Goal: Task Accomplishment & Management: Use online tool/utility

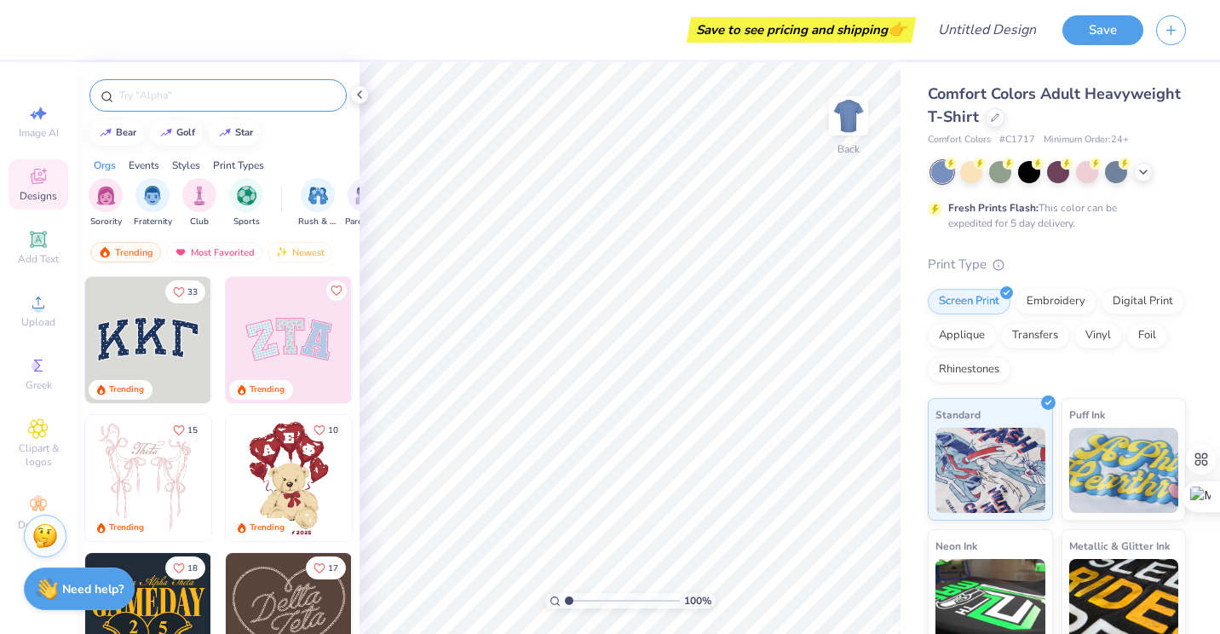
click at [141, 95] on input "text" at bounding box center [227, 95] width 218 height 17
click at [1047, 180] on div at bounding box center [1058, 170] width 22 height 22
click at [1151, 175] on div at bounding box center [1143, 170] width 19 height 19
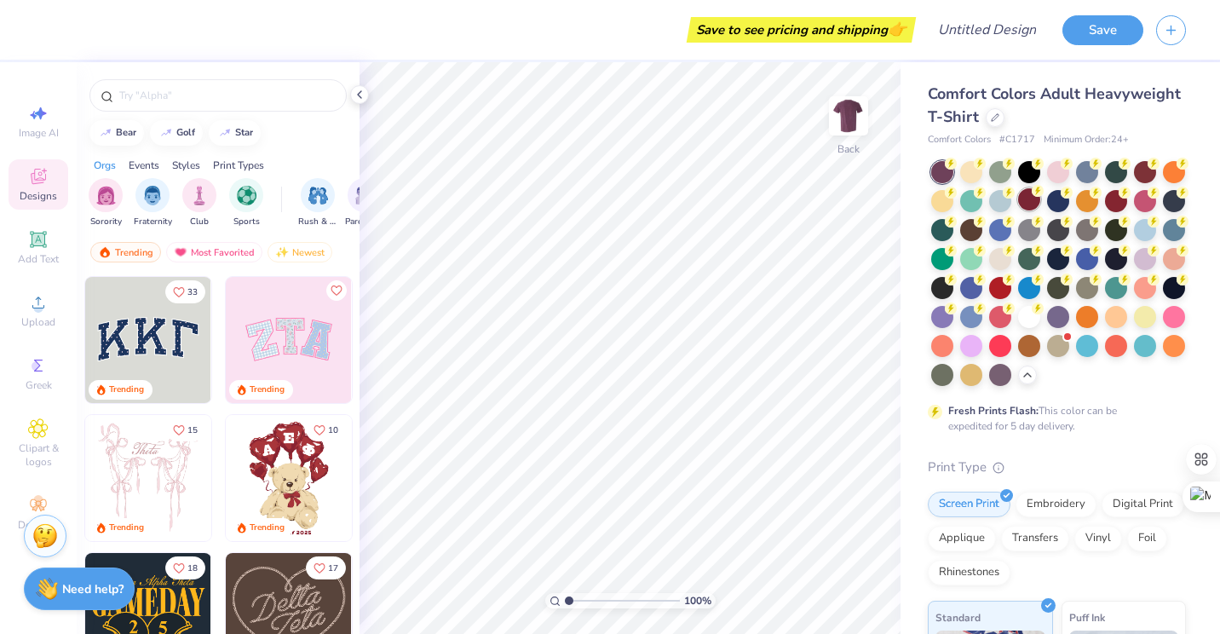
click at [1040, 204] on div at bounding box center [1029, 199] width 22 height 22
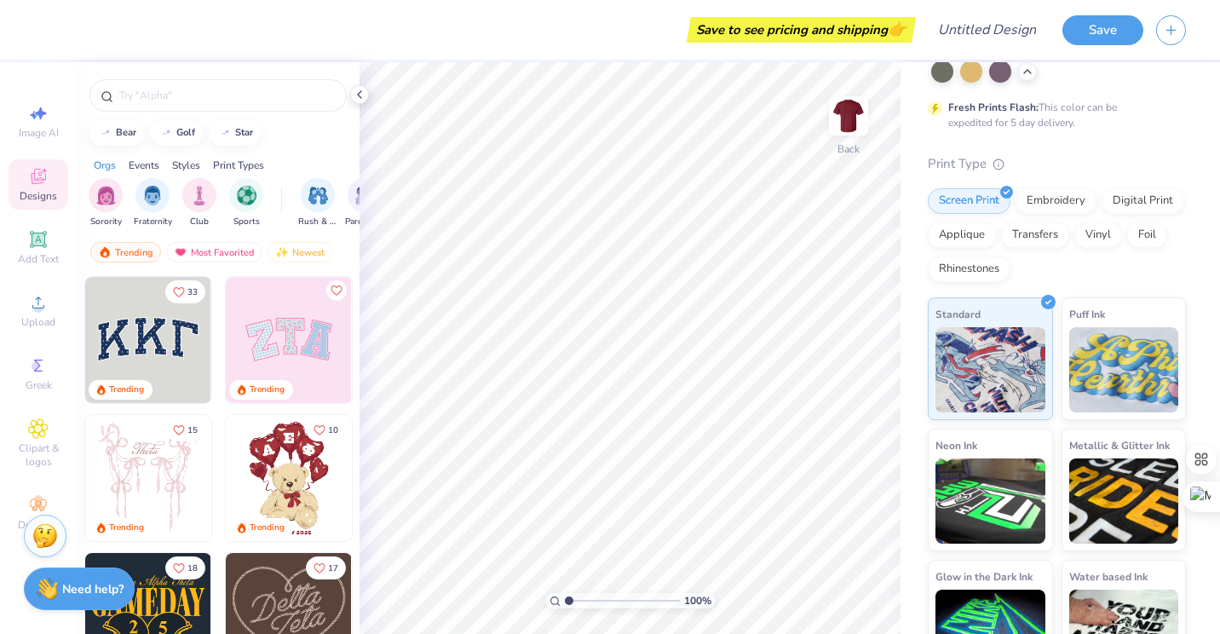
scroll to position [381, 0]
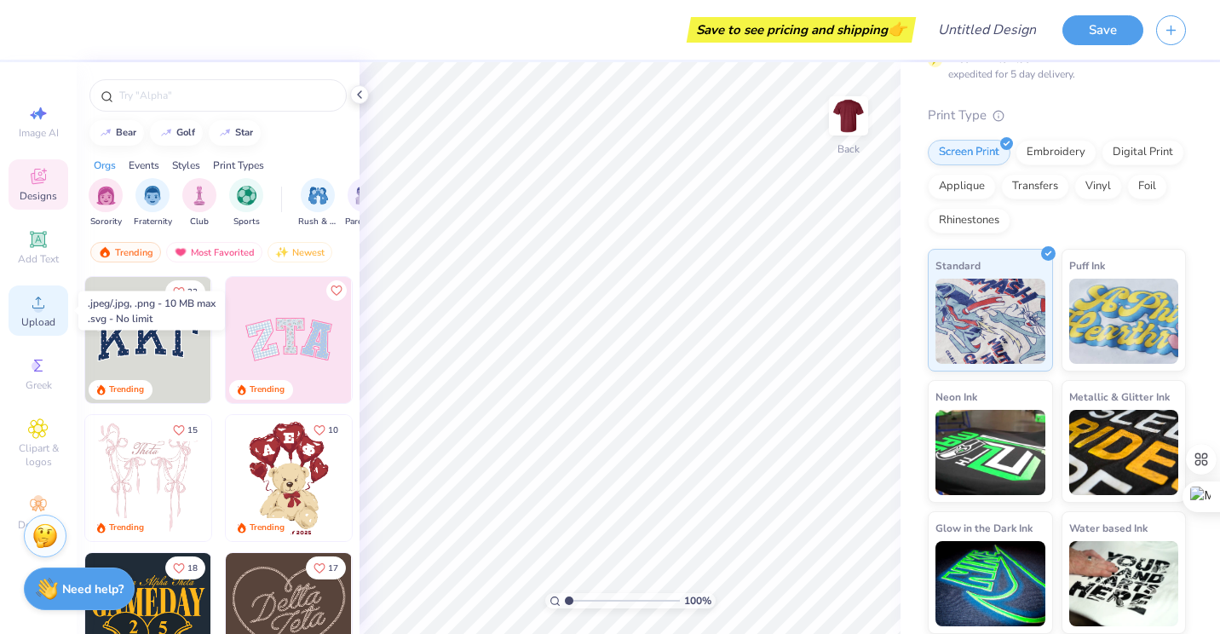
click at [29, 325] on span "Upload" at bounding box center [38, 322] width 34 height 14
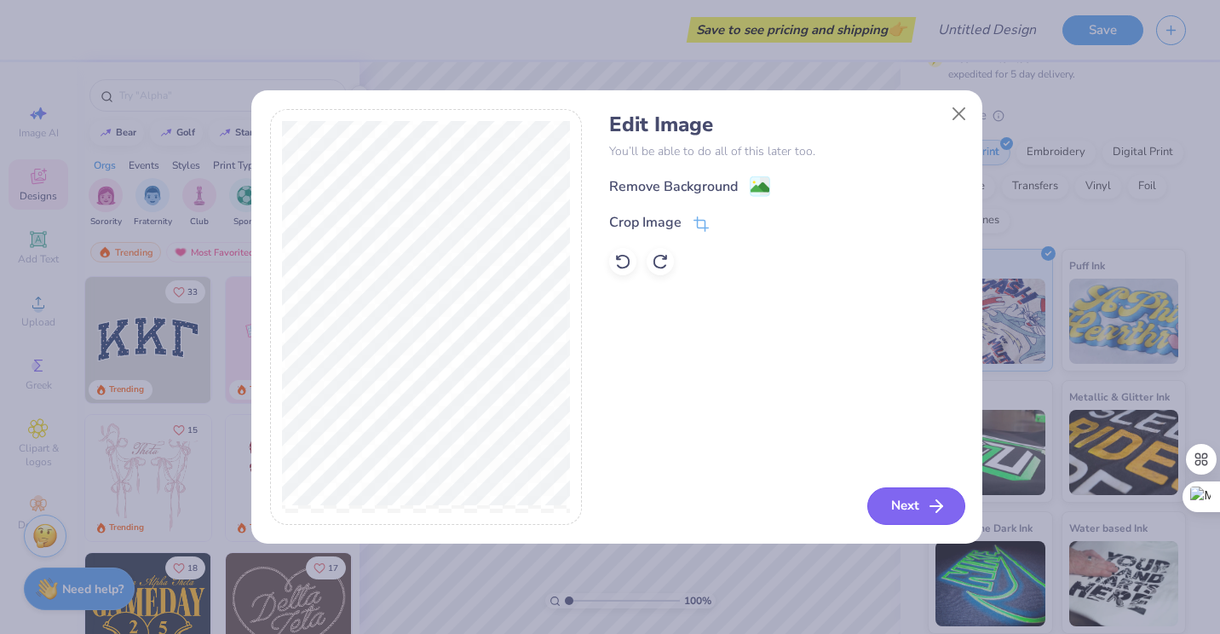
click at [926, 519] on button "Next" at bounding box center [916, 505] width 98 height 37
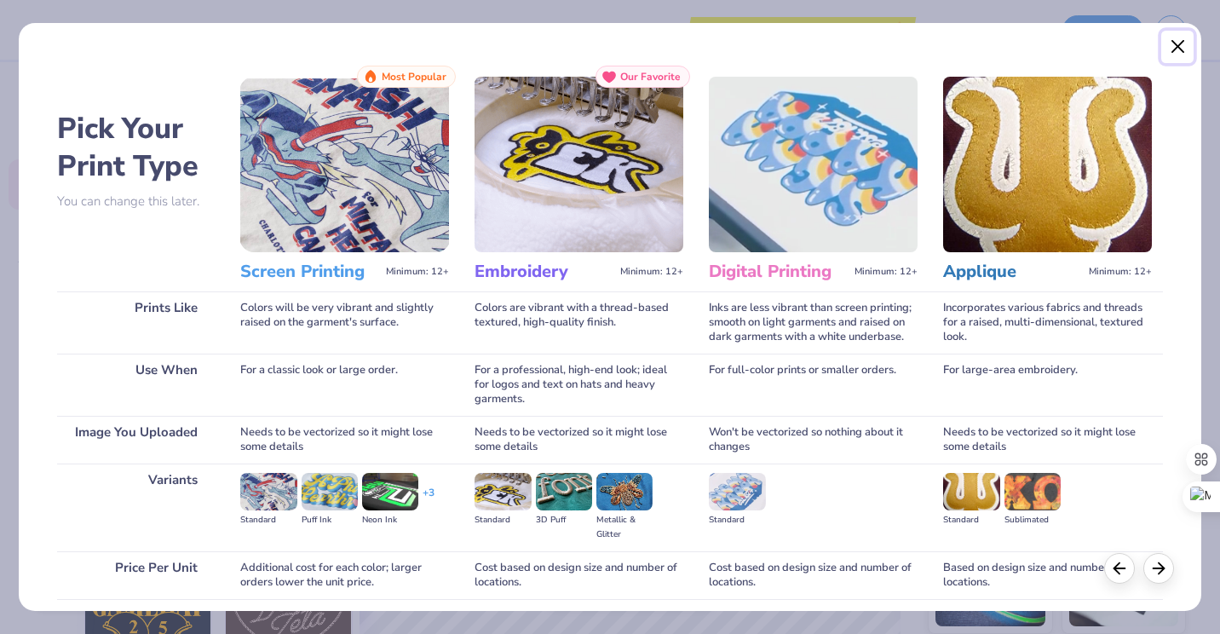
click at [1172, 43] on button "Close" at bounding box center [1177, 47] width 32 height 32
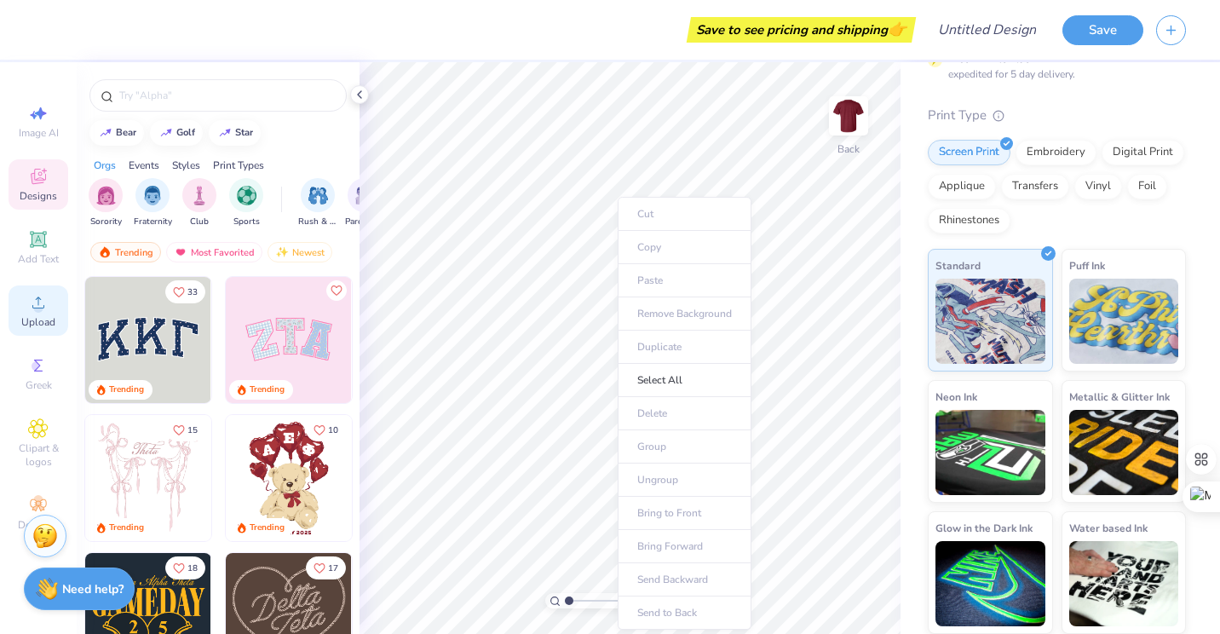
click at [39, 293] on icon at bounding box center [38, 302] width 20 height 20
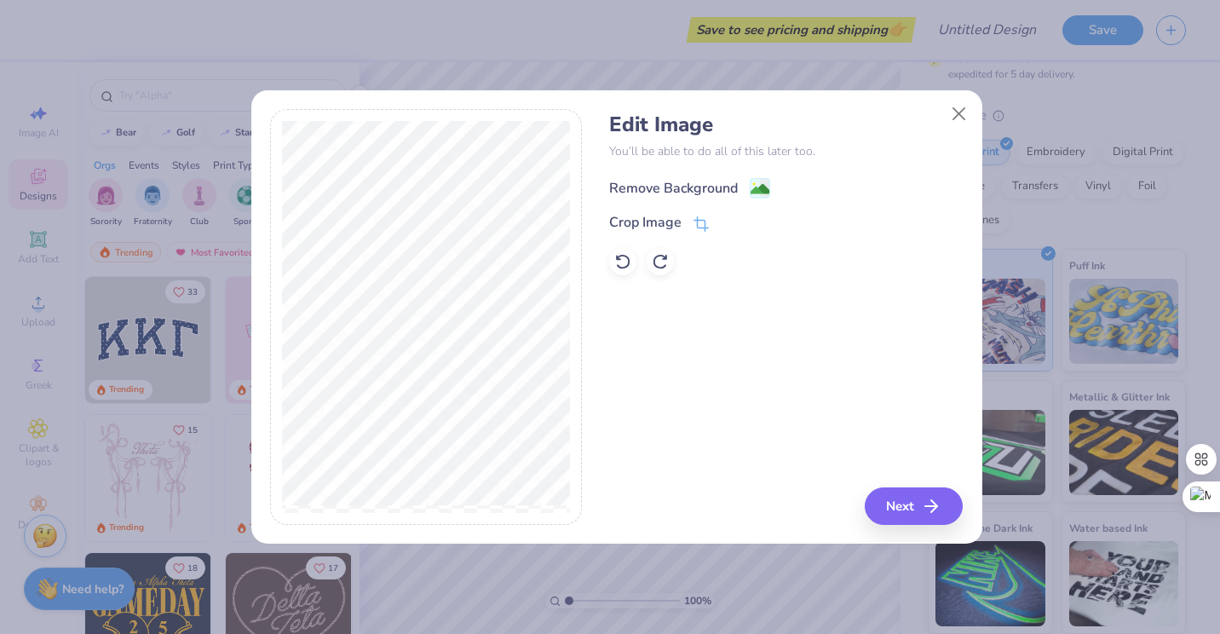
click at [747, 182] on div "Remove Background" at bounding box center [689, 187] width 161 height 21
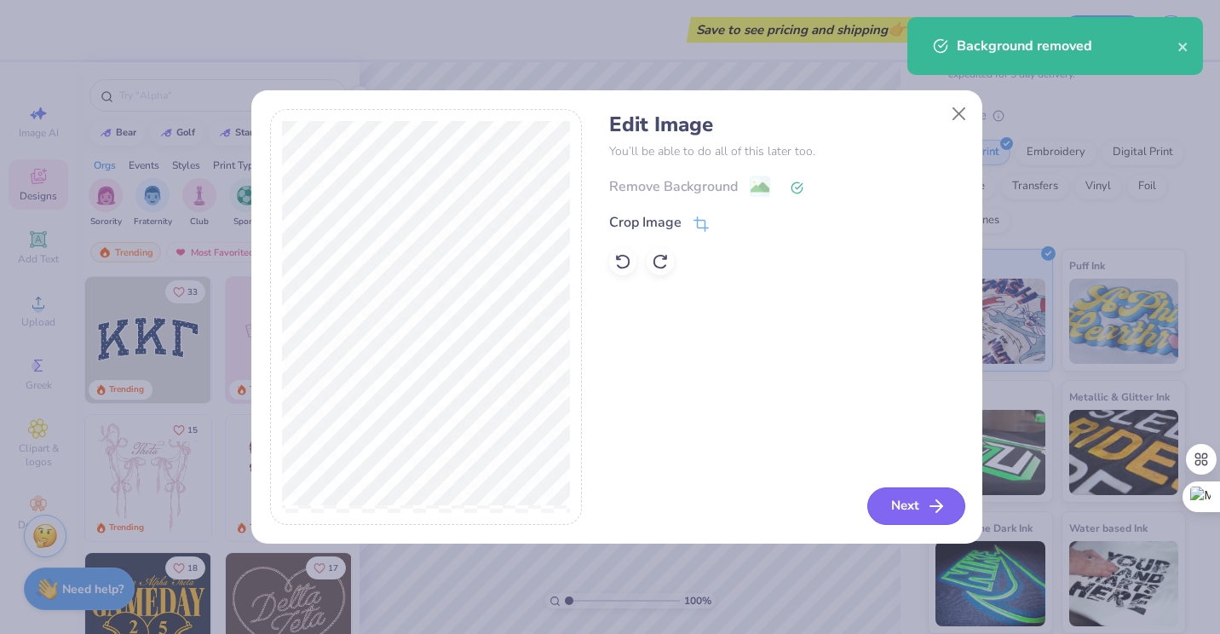
click at [918, 511] on button "Next" at bounding box center [916, 505] width 98 height 37
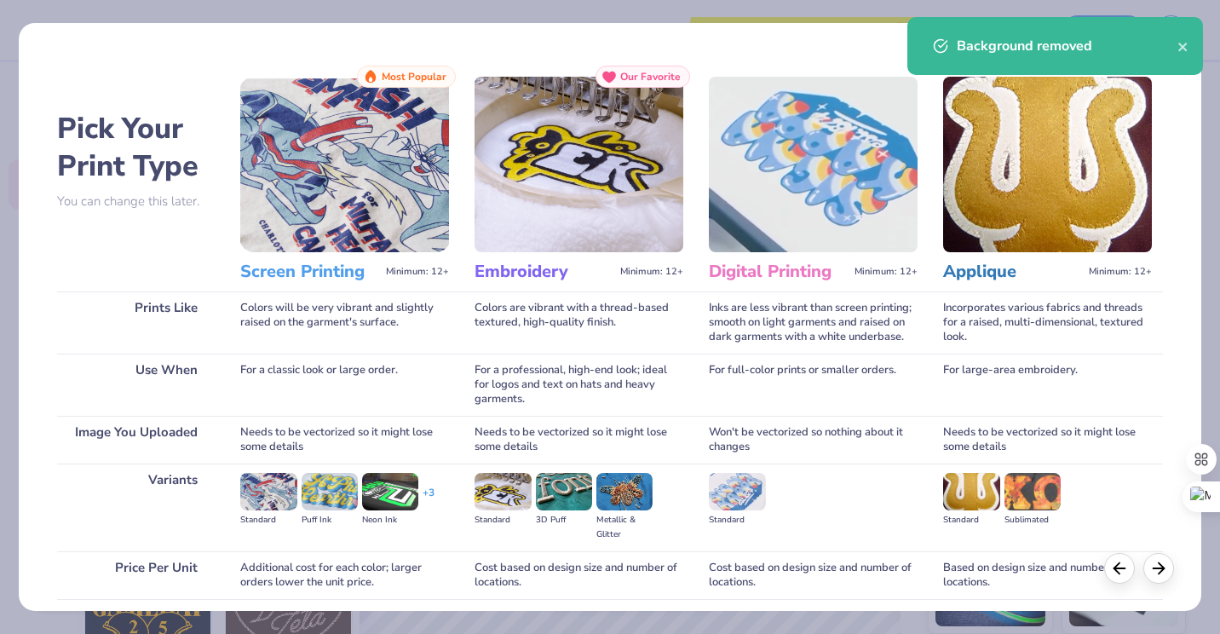
click at [303, 273] on h3 "Screen Printing" at bounding box center [309, 272] width 139 height 22
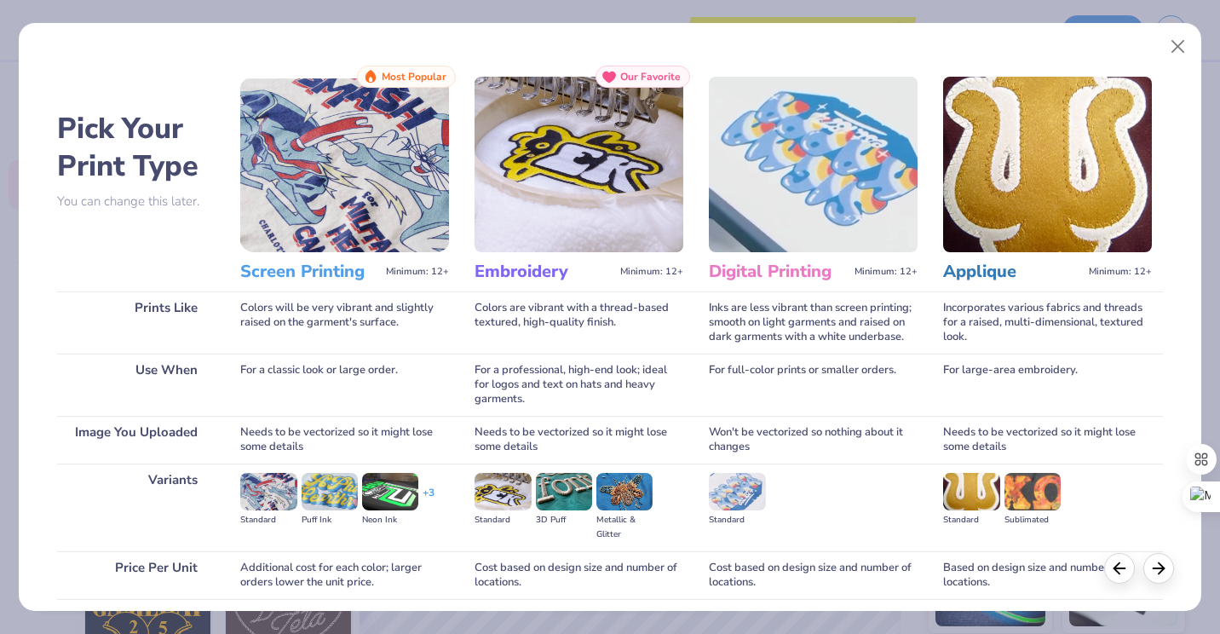
scroll to position [130, 0]
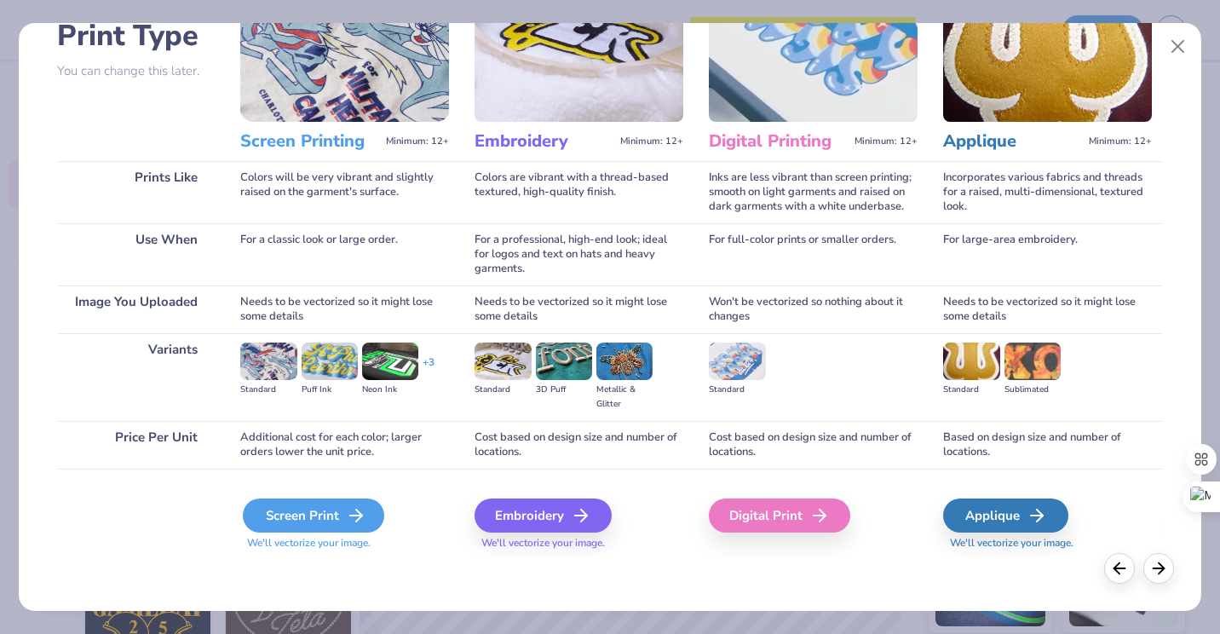
click at [346, 510] on icon at bounding box center [356, 515] width 20 height 20
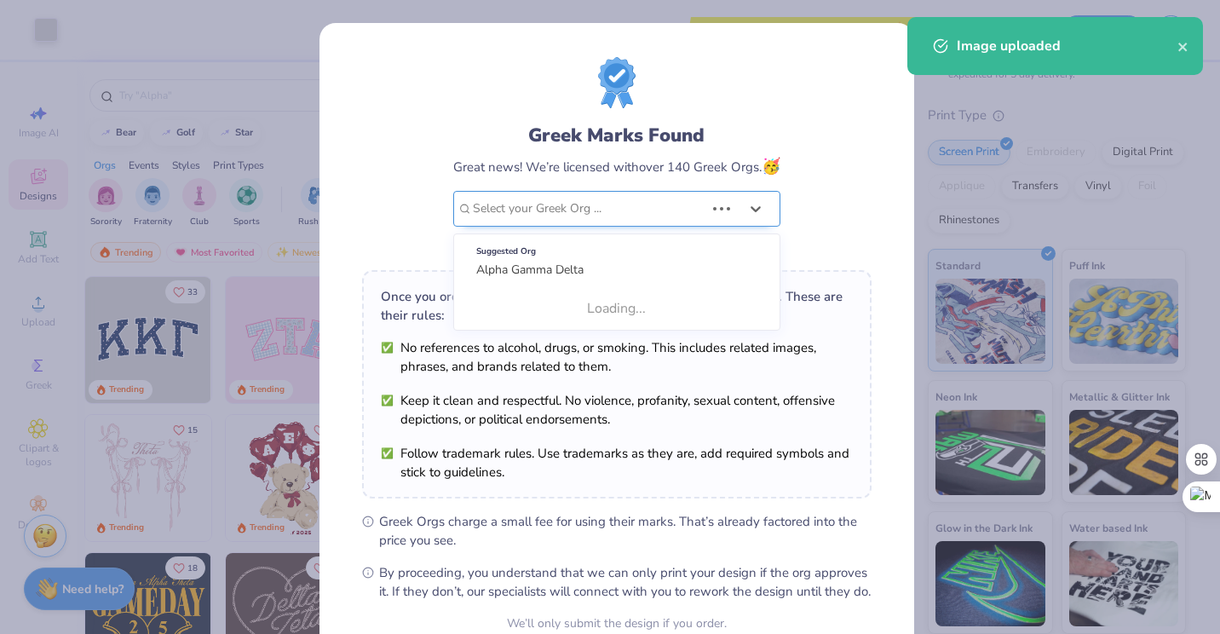
click at [732, 196] on div "Select your Greek Org ..." at bounding box center [616, 209] width 327 height 36
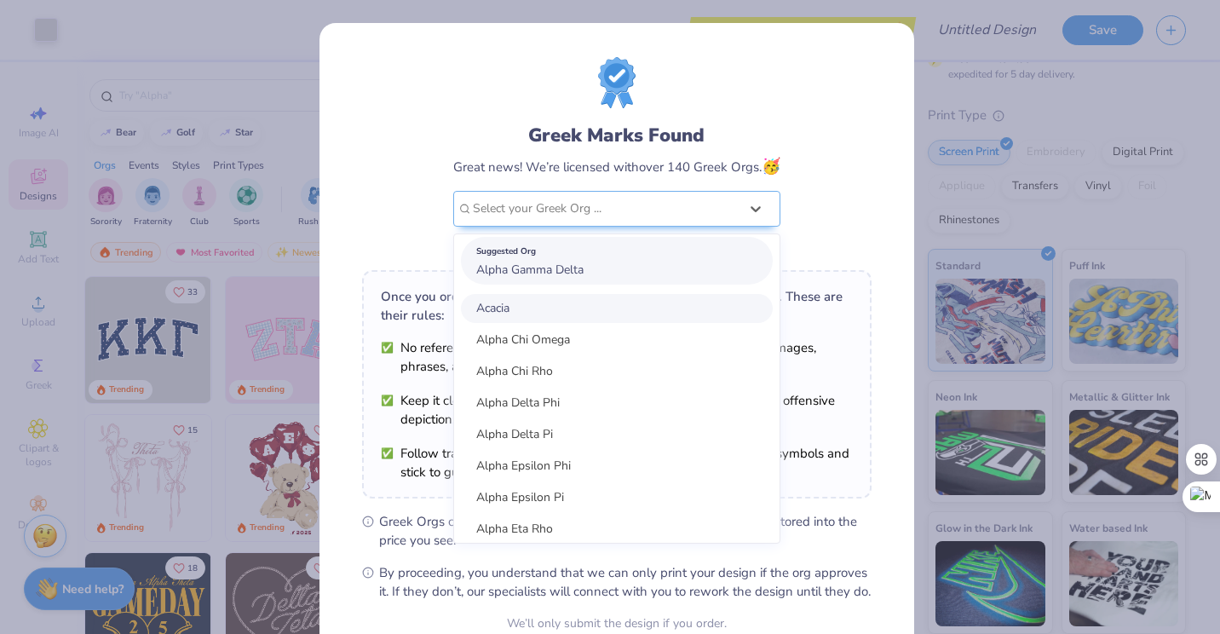
click at [606, 273] on div "Suggested Org Alpha Gamma Delta" at bounding box center [617, 261] width 312 height 48
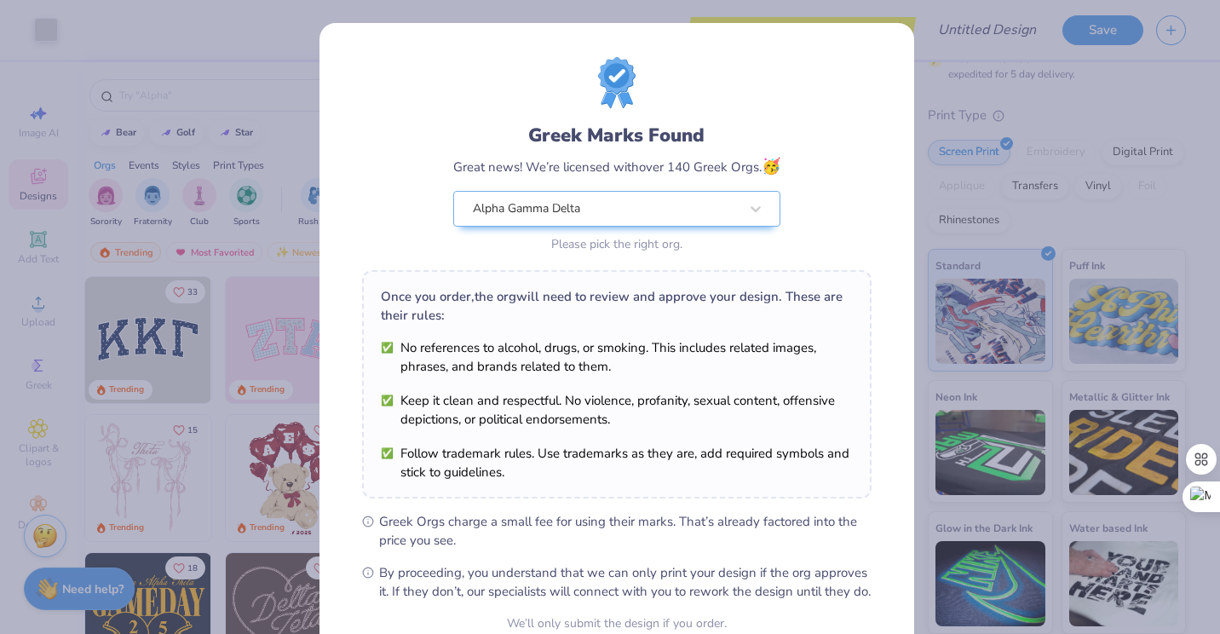
click at [842, 192] on div "Greek Marks Found Great news! We’re licensed with over 140 Greek Orgs. 🥳 Alpha …" at bounding box center [616, 156] width 509 height 199
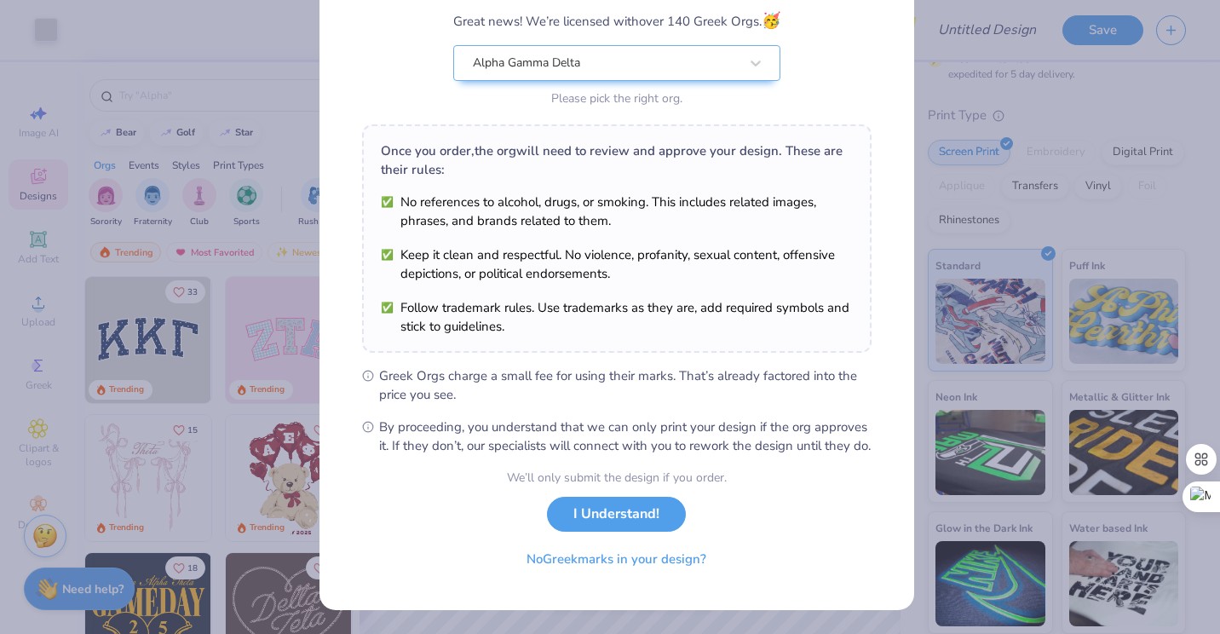
scroll to position [164, 0]
click at [619, 527] on button "I Understand!" at bounding box center [616, 509] width 139 height 35
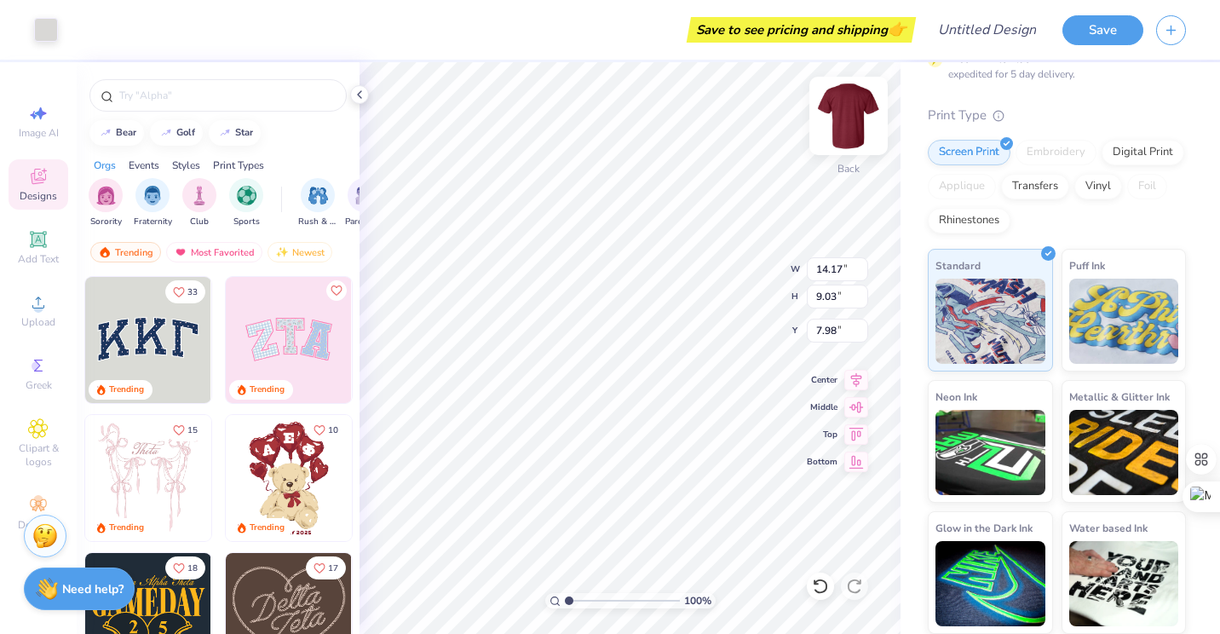
type input "9.05"
type input "5.77"
type input "3.00"
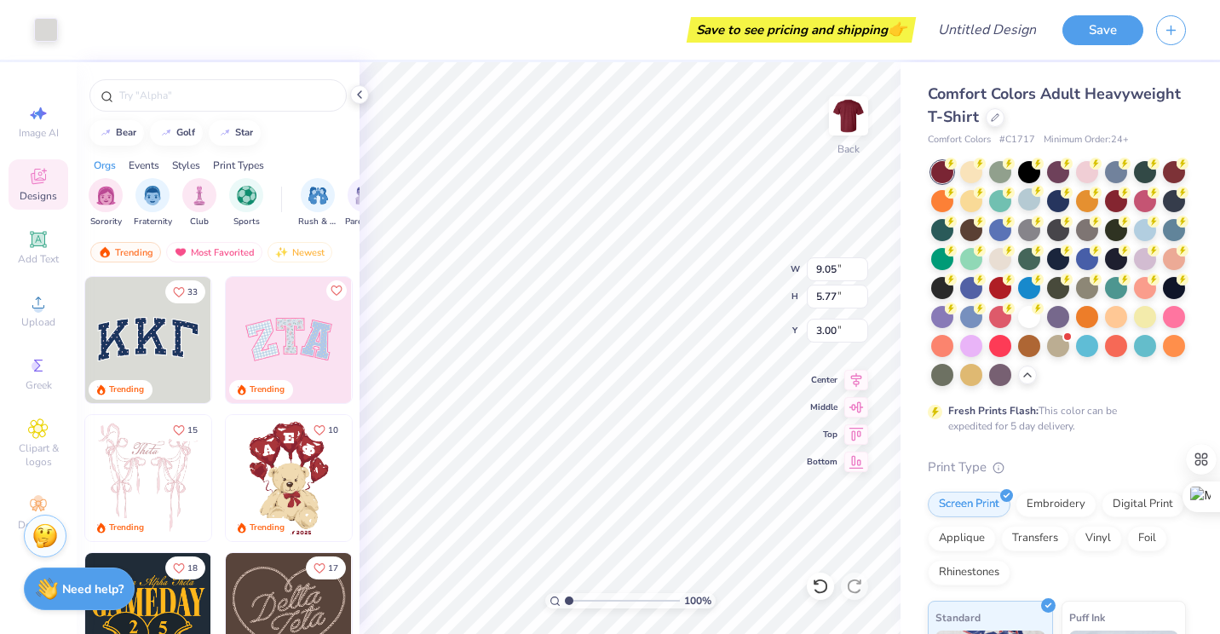
scroll to position [381, 0]
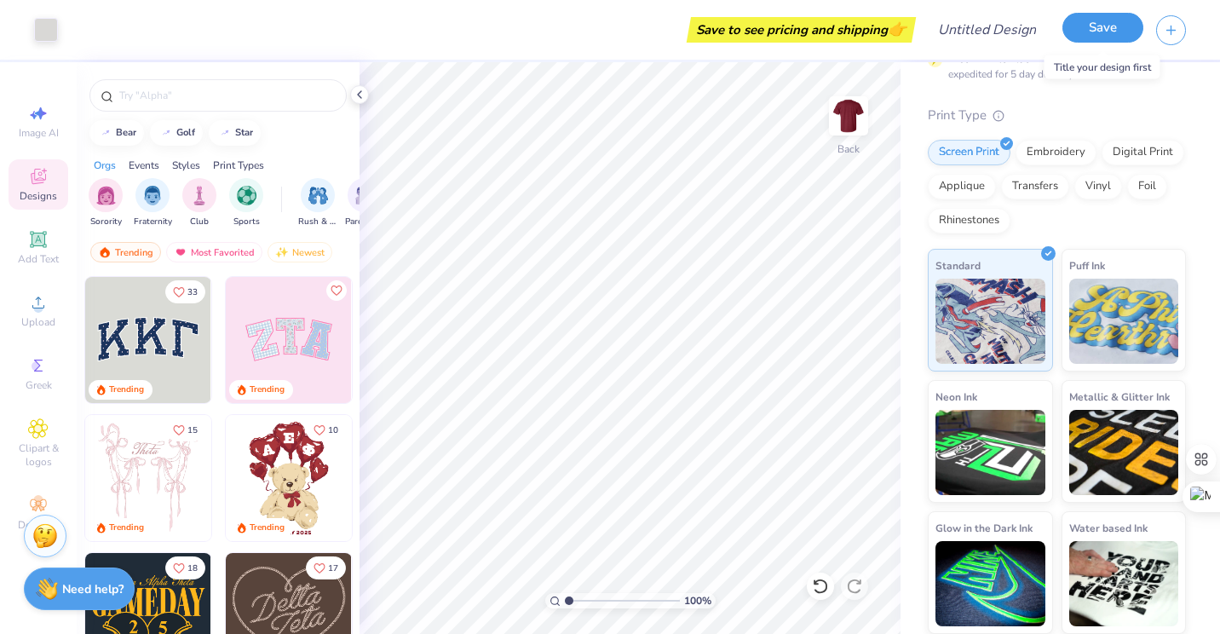
click at [1109, 35] on button "Save" at bounding box center [1102, 28] width 81 height 30
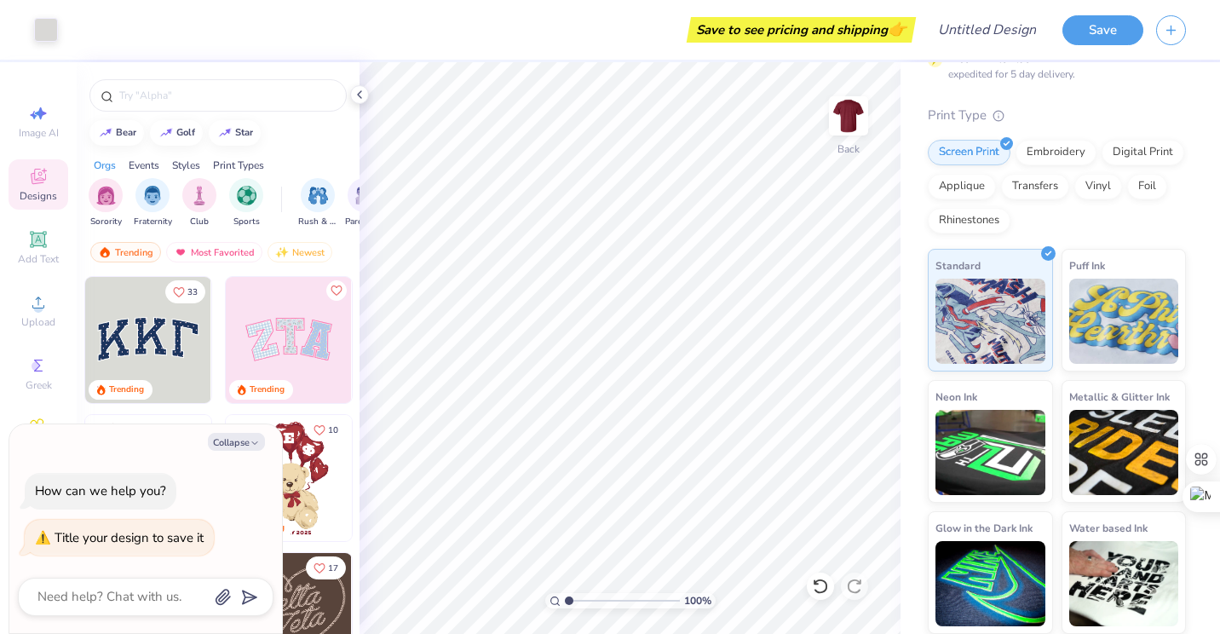
type textarea "x"
click at [137, 541] on div "Title your design to save it" at bounding box center [129, 537] width 149 height 17
click at [973, 42] on input "Design Title" at bounding box center [1007, 30] width 83 height 34
type input "s"
type textarea "x"
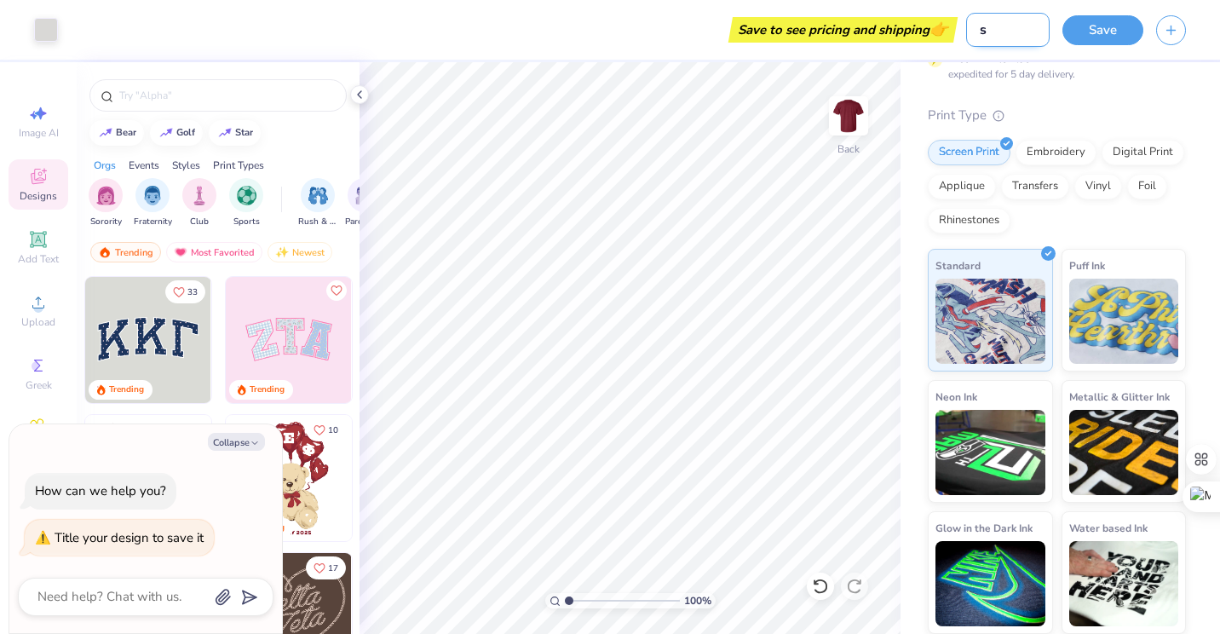
type input "sh"
type textarea "x"
type input "shi"
type textarea "x"
type input "shir"
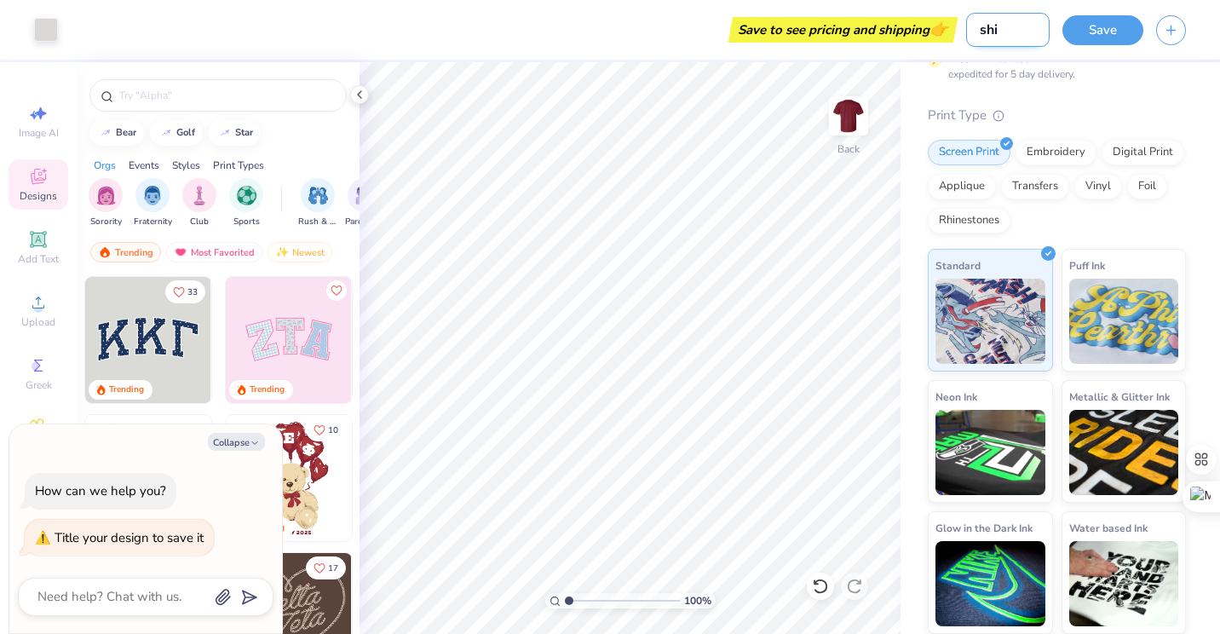
type textarea "x"
type input "shirt"
type textarea "x"
type input "shirt"
click at [1114, 33] on button "Save" at bounding box center [1102, 28] width 81 height 30
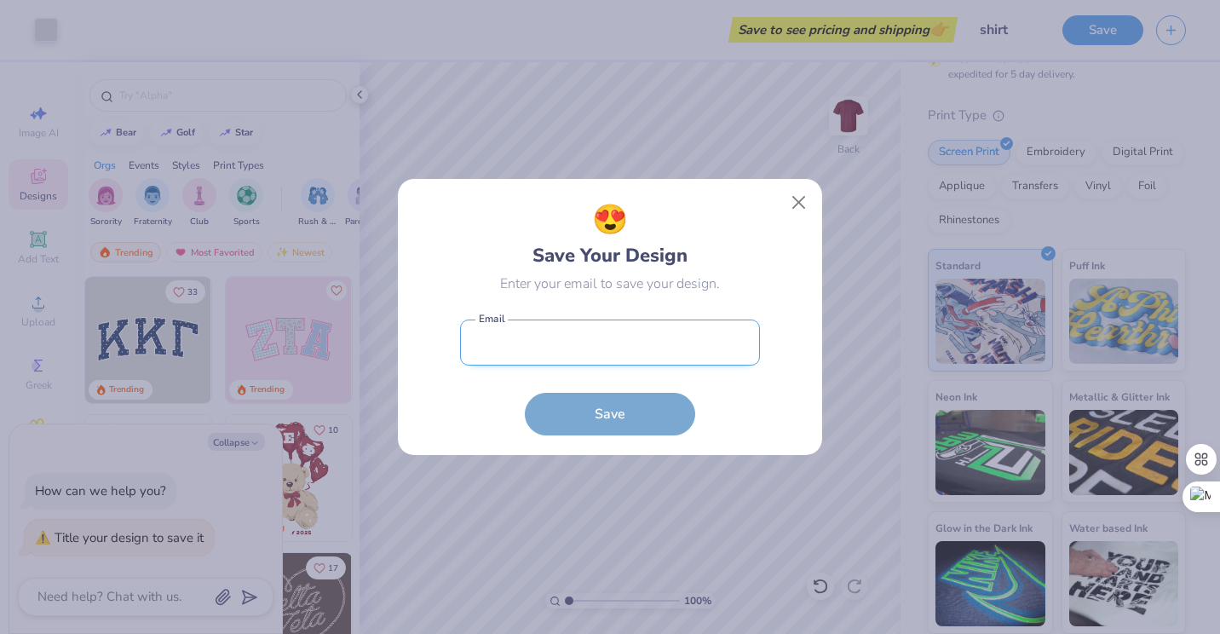
click at [626, 343] on input "email" at bounding box center [610, 342] width 300 height 47
type input "[EMAIL_ADDRESS][DOMAIN_NAME]"
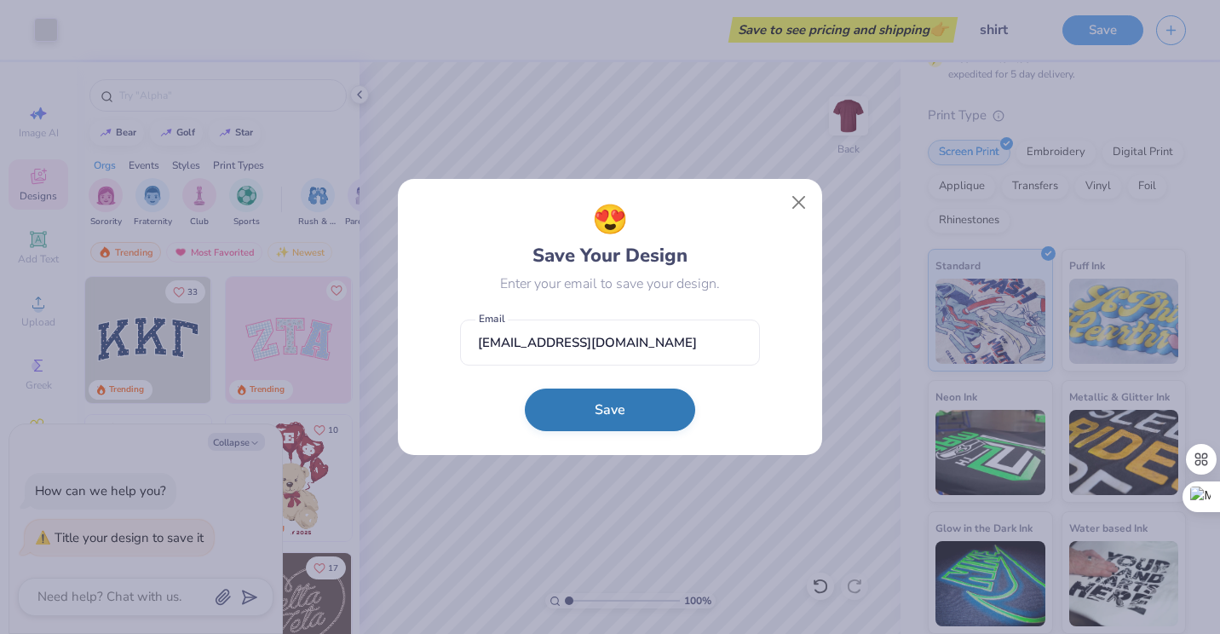
click at [620, 405] on button "Save" at bounding box center [610, 409] width 170 height 43
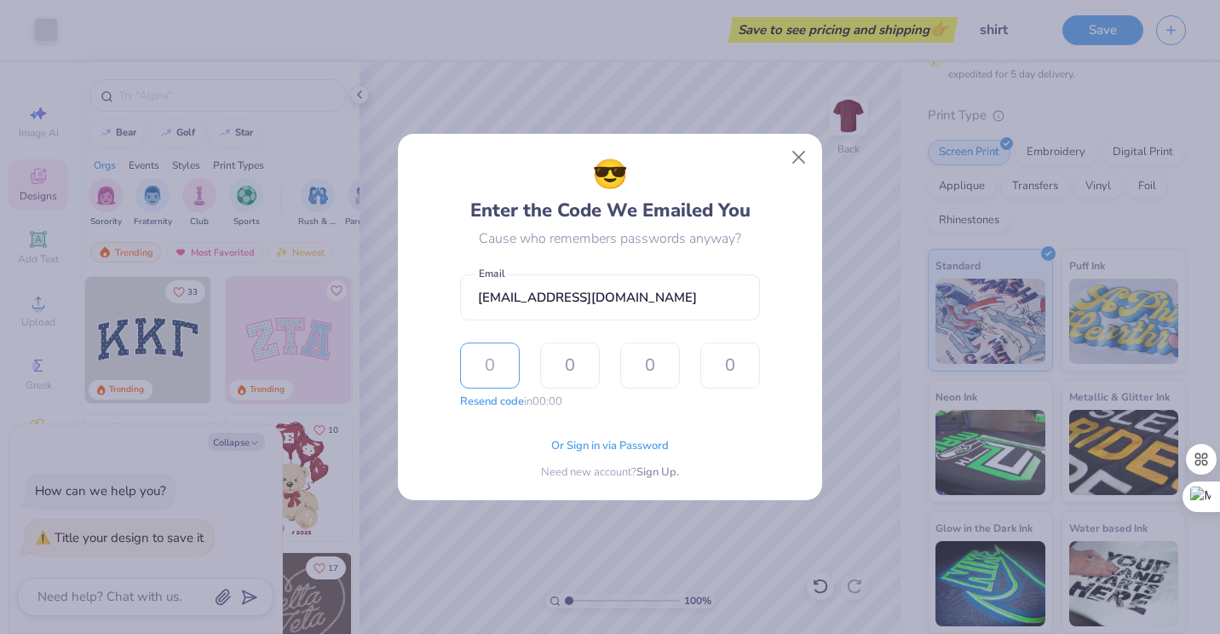
type input "4"
type input "7"
type input "2"
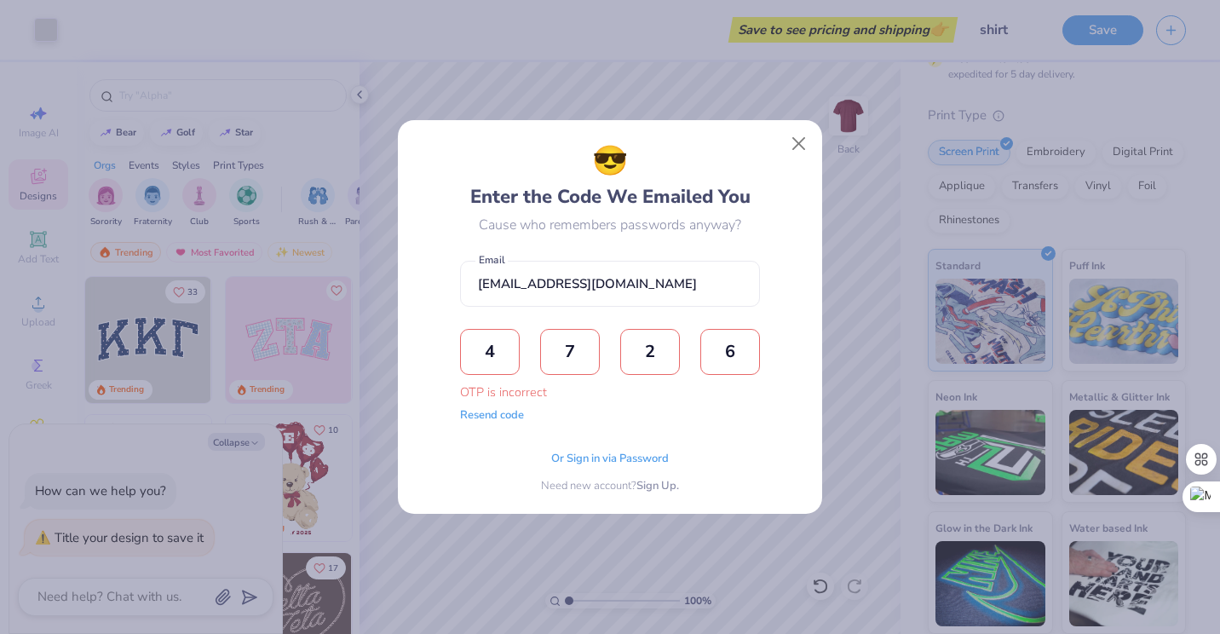
type input "6"
click at [507, 414] on button "Resend code" at bounding box center [492, 413] width 64 height 17
click at [475, 347] on input "text" at bounding box center [490, 352] width 60 height 46
type input "7"
type input "9"
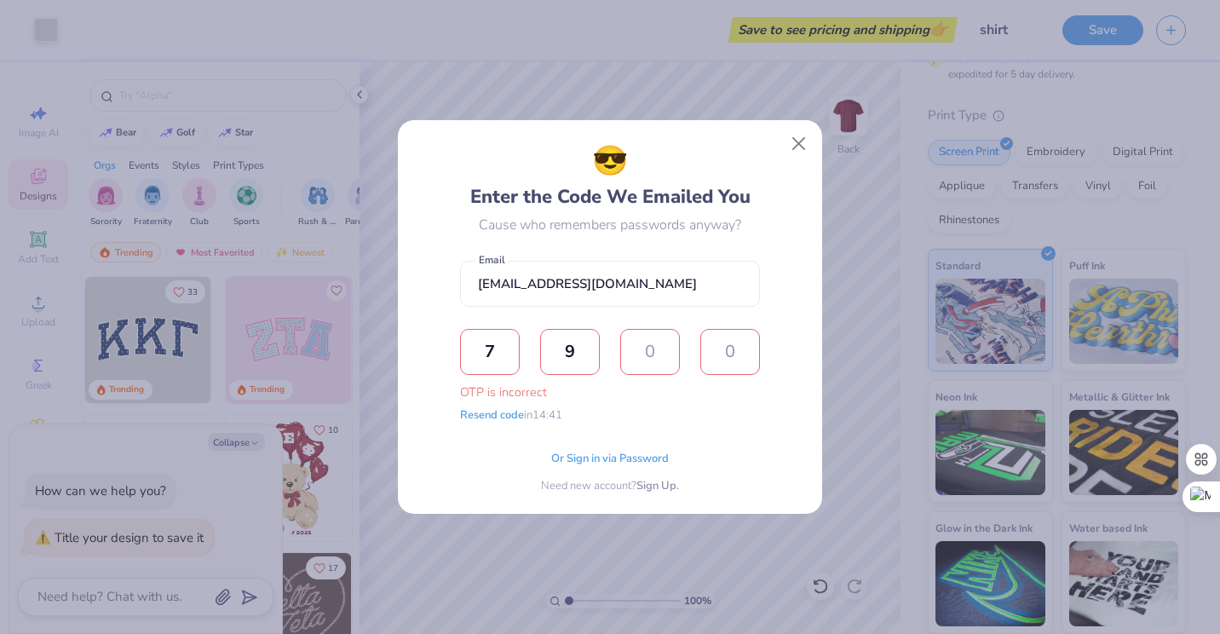
type input "2"
type input "5"
type input "6"
click at [656, 348] on input "6" at bounding box center [650, 352] width 60 height 46
type input "2"
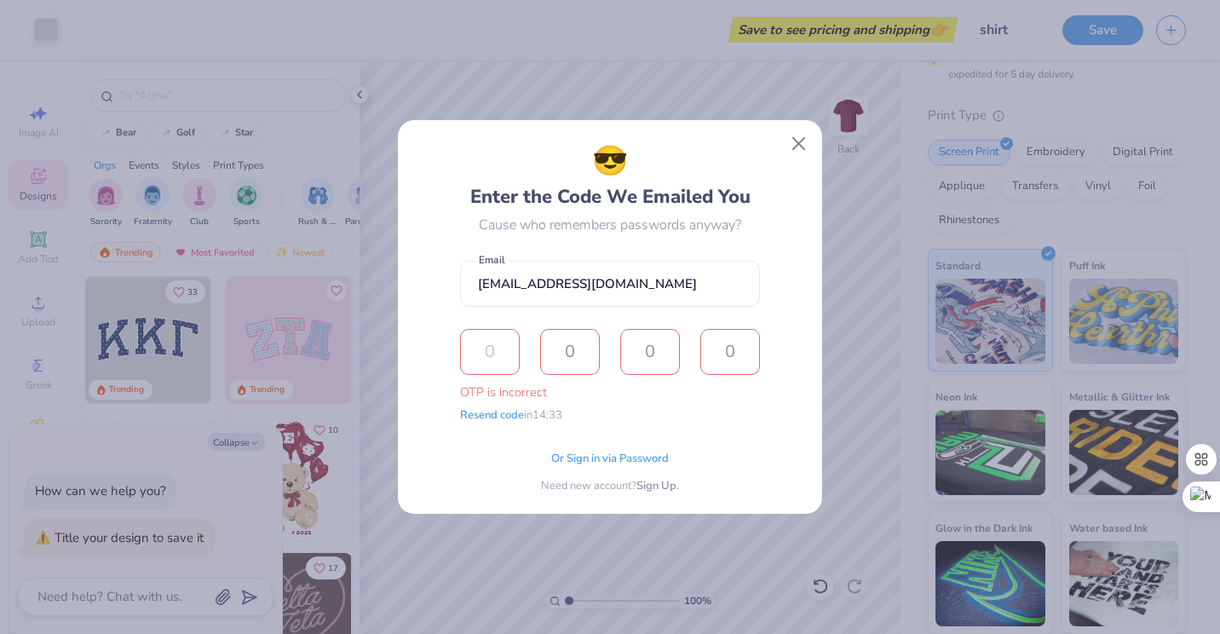
type input "7"
type input "9"
type input "2"
type input "6"
type input "7"
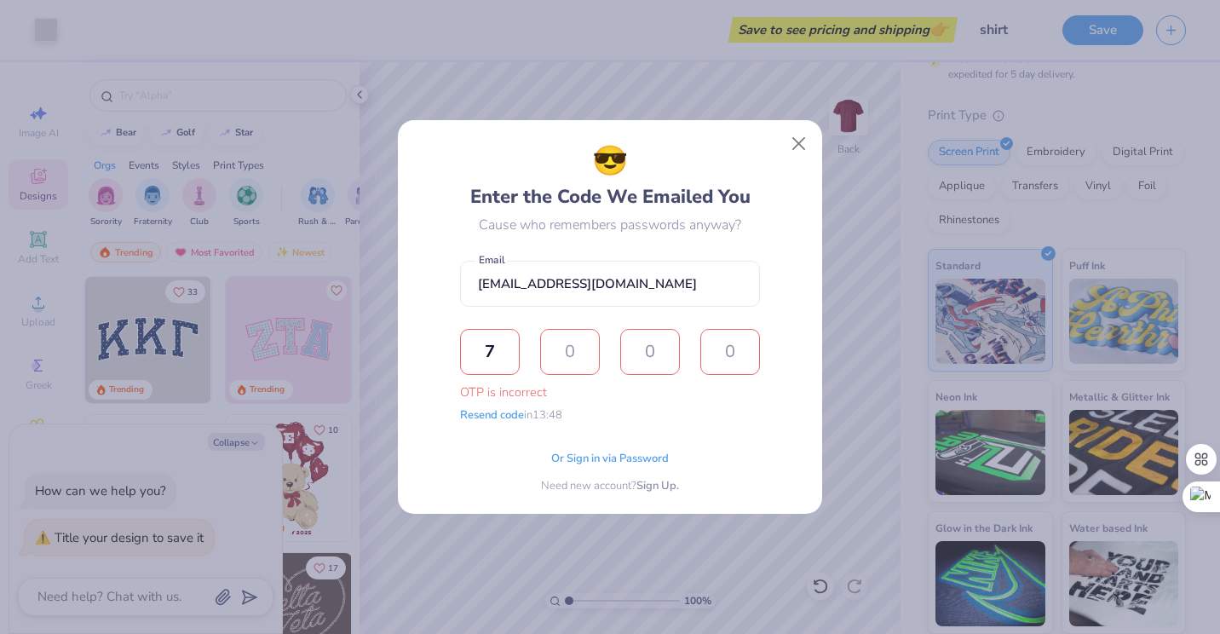
type input "9"
type input "8"
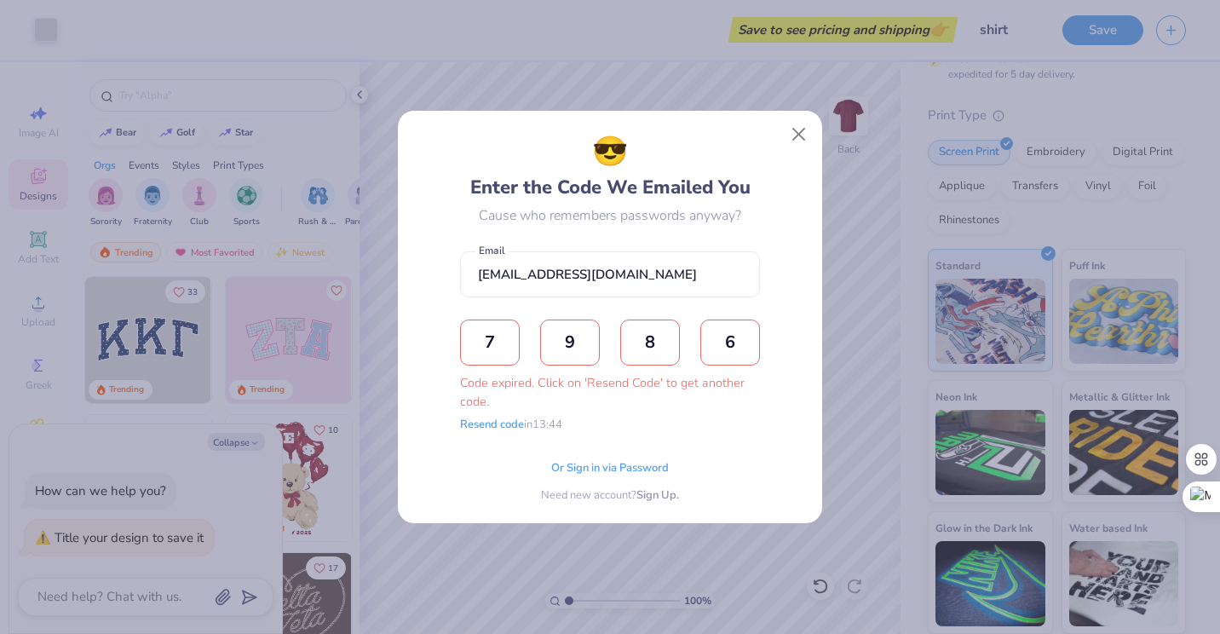
type input "6"
click at [452, 439] on div "😎 Enter the Code We Emailed You Cause who remembers passwords anyway? [EMAIL_AD…" at bounding box center [610, 316] width 386 height 373
type textarea "x"
click at [672, 275] on input "[EMAIL_ADDRESS][DOMAIN_NAME]" at bounding box center [610, 274] width 300 height 47
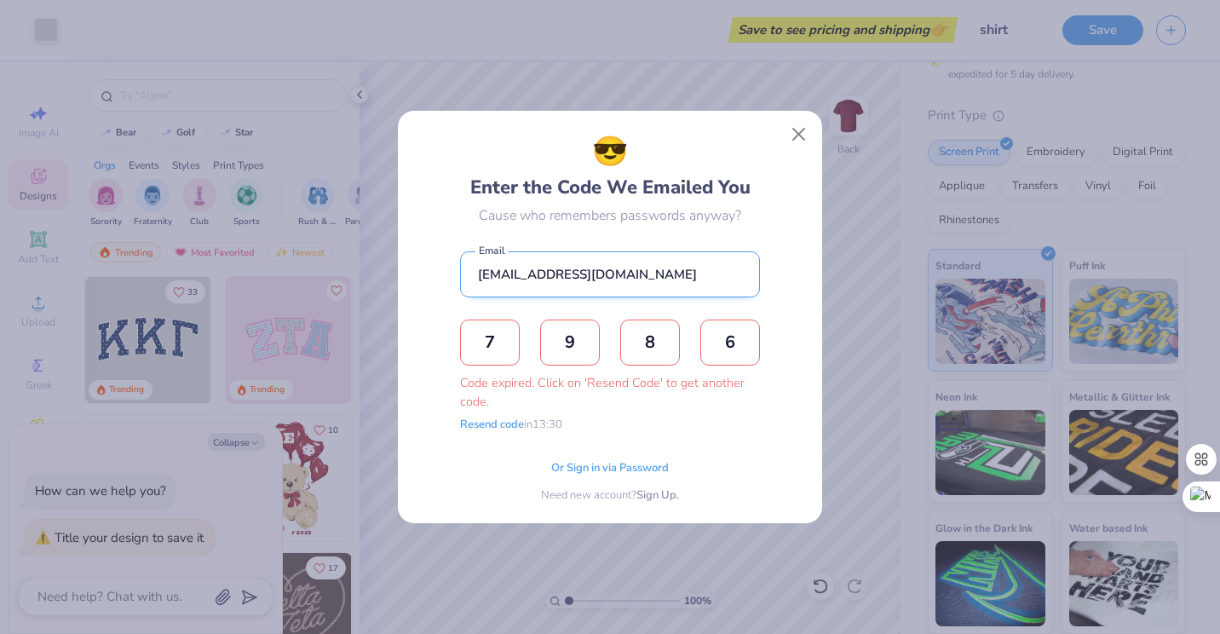
click at [672, 275] on input "[EMAIL_ADDRESS][DOMAIN_NAME]" at bounding box center [610, 274] width 300 height 47
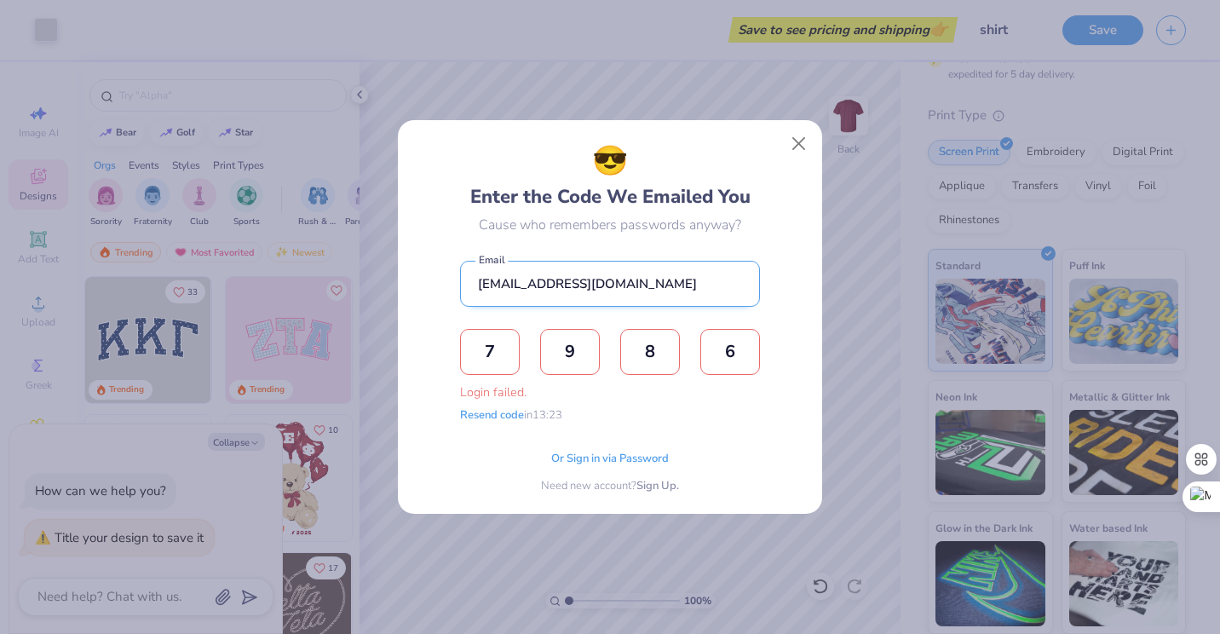
type input "[EMAIL_ADDRESS][DOMAIN_NAME]"
click at [800, 156] on div "😎 Enter the Code We Emailed You Cause who remembers passwords anyway? [EMAIL_AD…" at bounding box center [610, 316] width 426 height 395
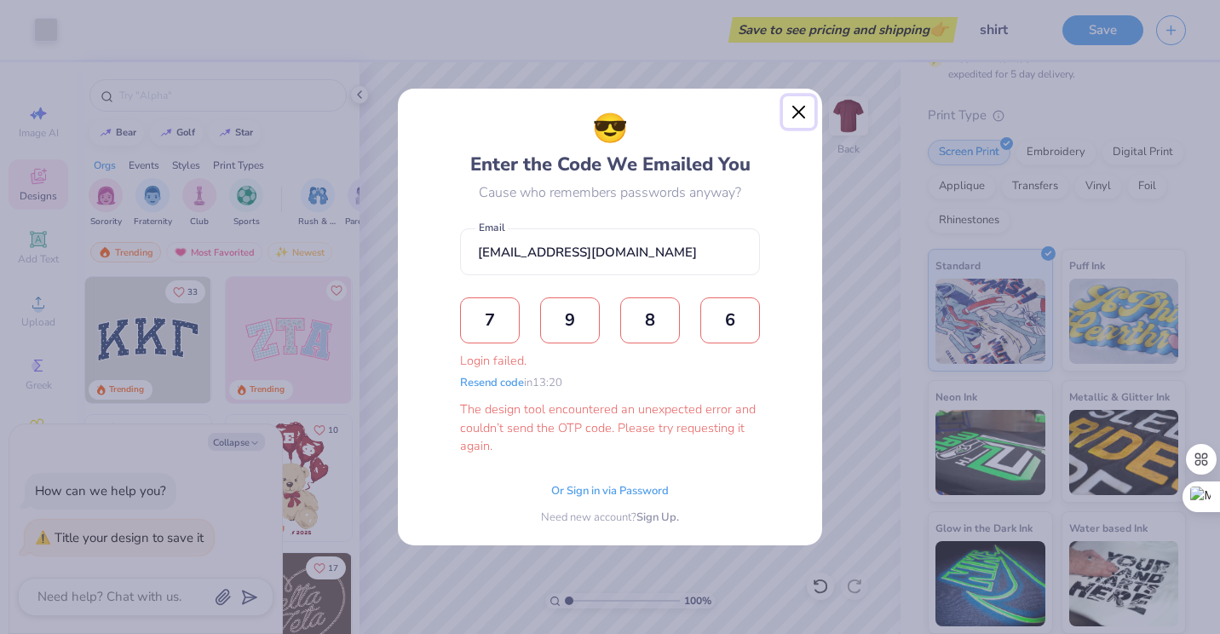
click at [790, 106] on button "Close" at bounding box center [799, 112] width 32 height 32
type textarea "x"
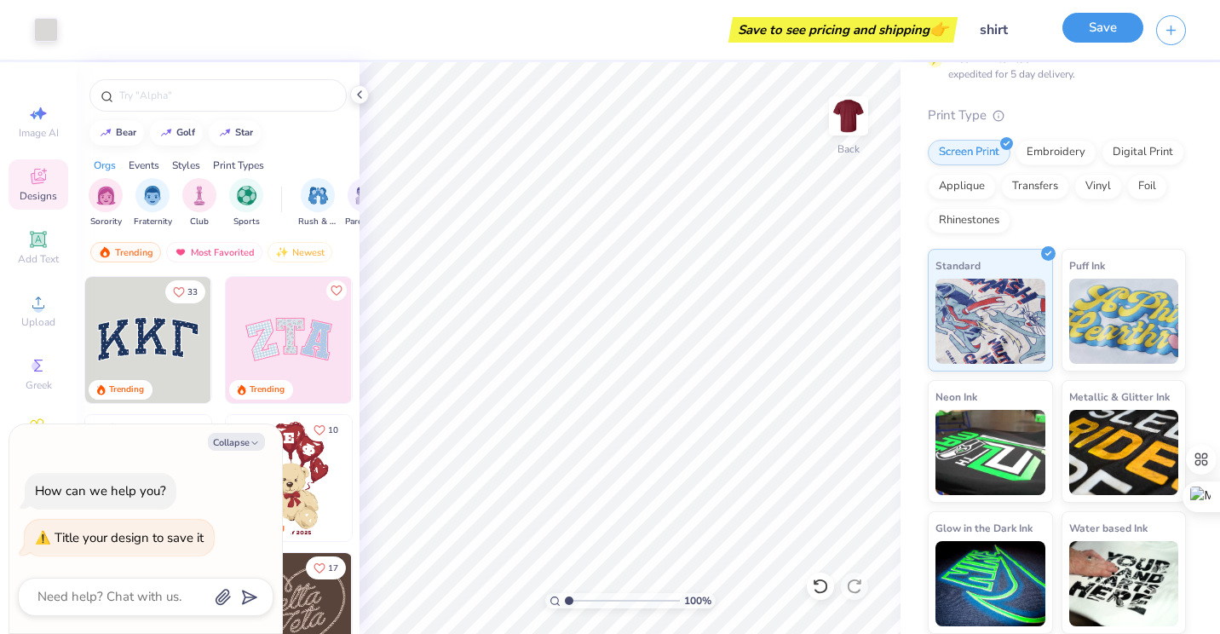
click at [1094, 37] on button "Save" at bounding box center [1102, 28] width 81 height 30
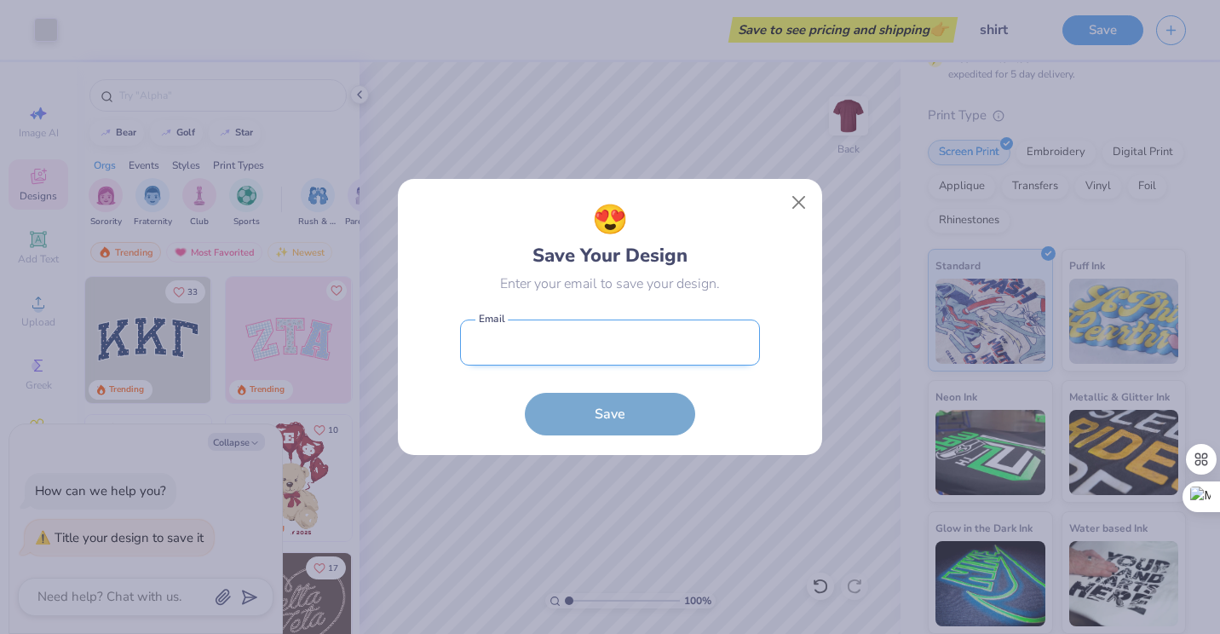
click at [535, 351] on input "email" at bounding box center [610, 342] width 300 height 47
type input "[EMAIL_ADDRESS][DOMAIN_NAME]"
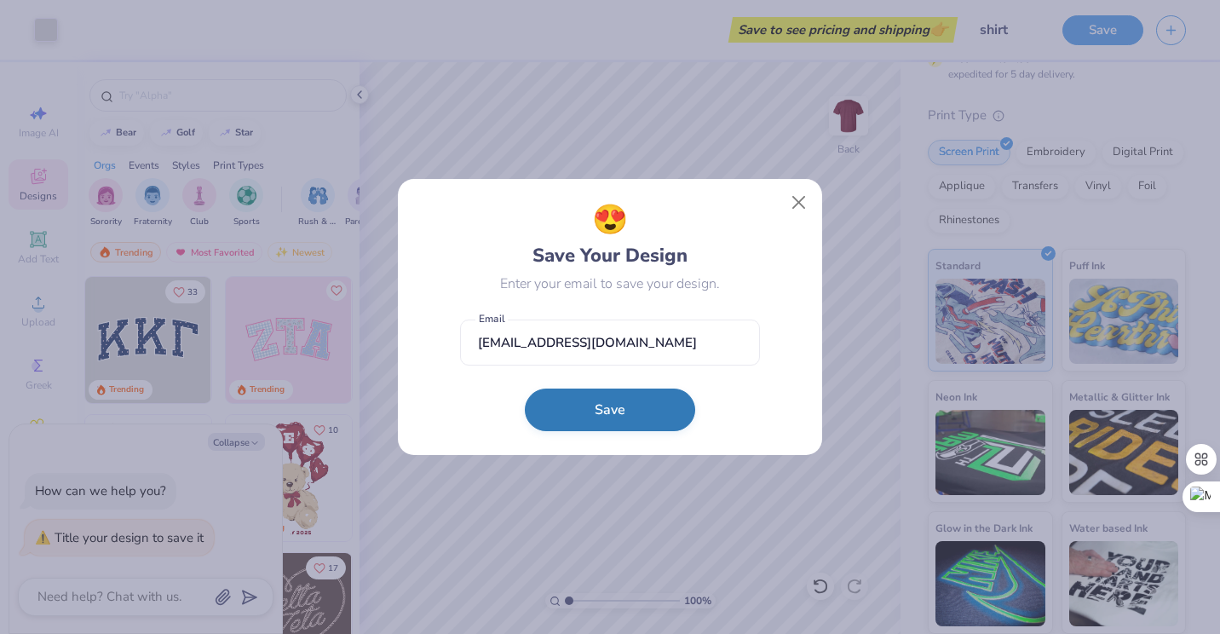
click at [587, 427] on button "Save" at bounding box center [610, 409] width 170 height 43
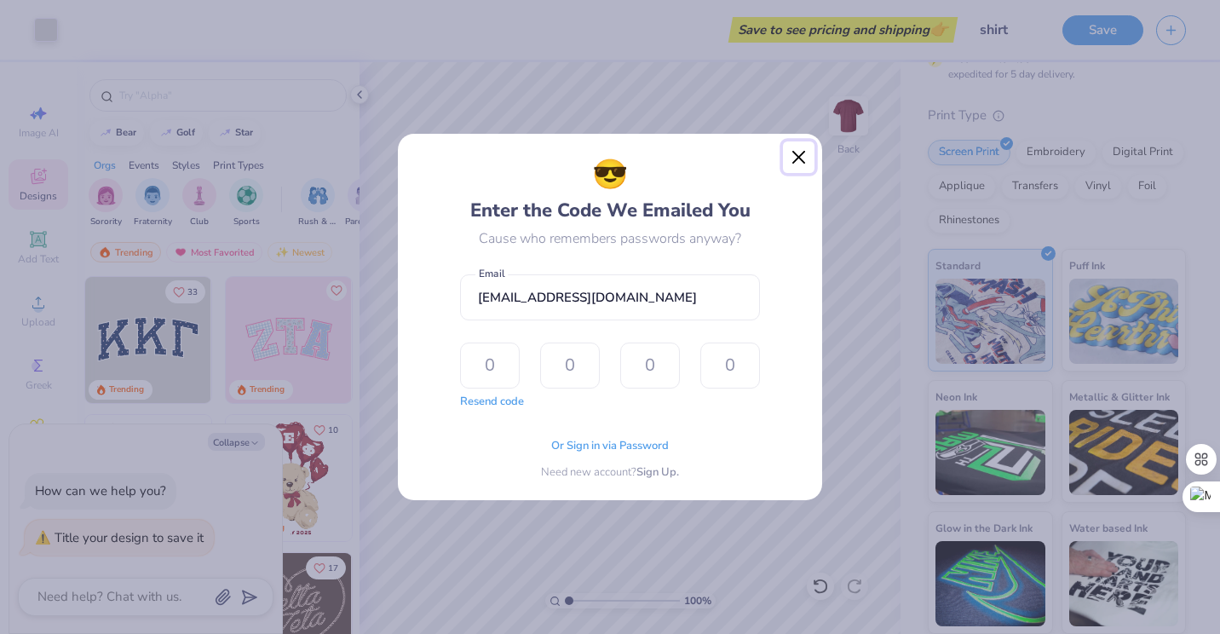
click at [795, 154] on button "Close" at bounding box center [799, 157] width 32 height 32
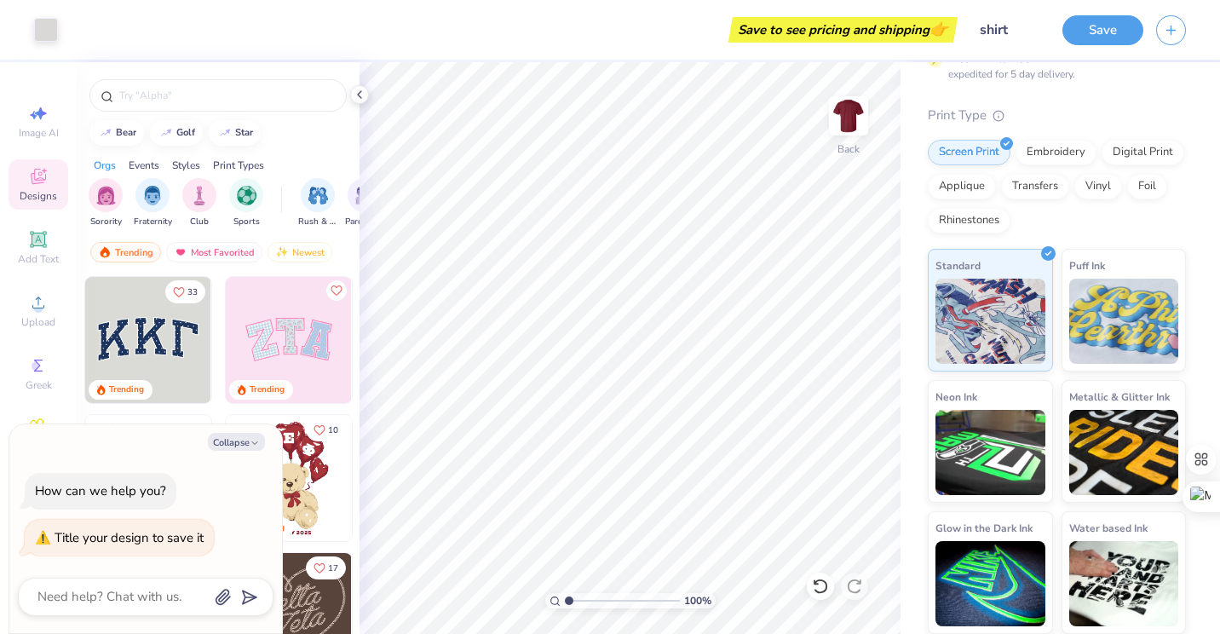
click at [1080, 47] on div "Save" at bounding box center [1141, 30] width 158 height 60
click at [1090, 32] on button "Save" at bounding box center [1102, 28] width 81 height 30
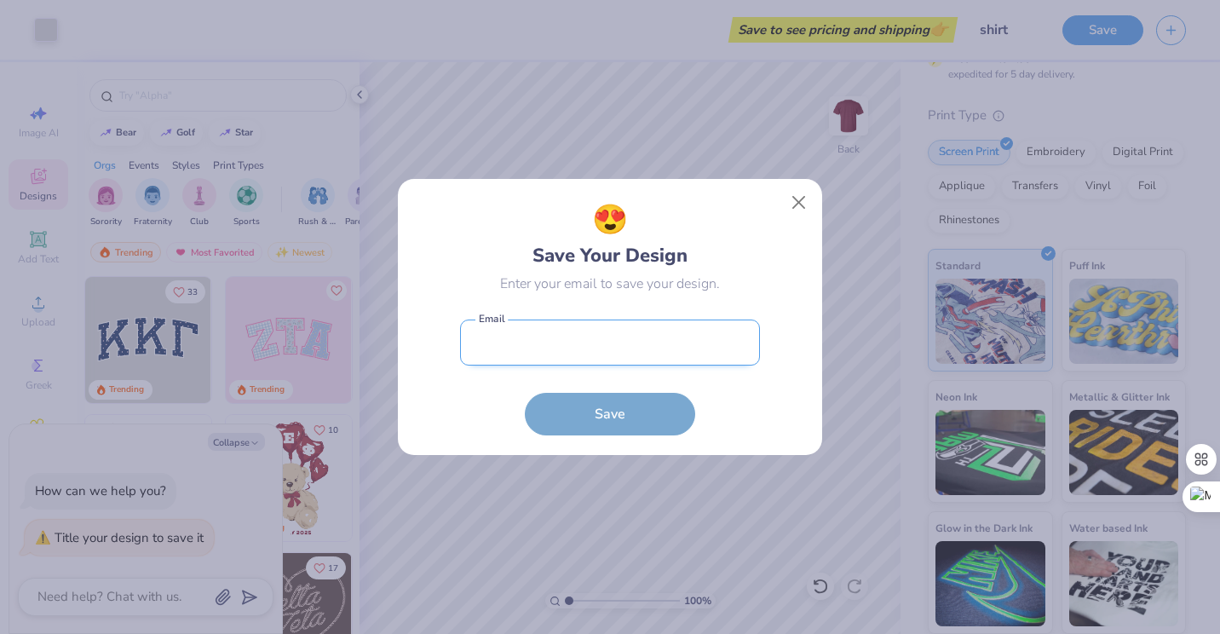
click at [584, 342] on input "email" at bounding box center [610, 342] width 300 height 47
type input "[EMAIL_ADDRESS][DOMAIN_NAME]"
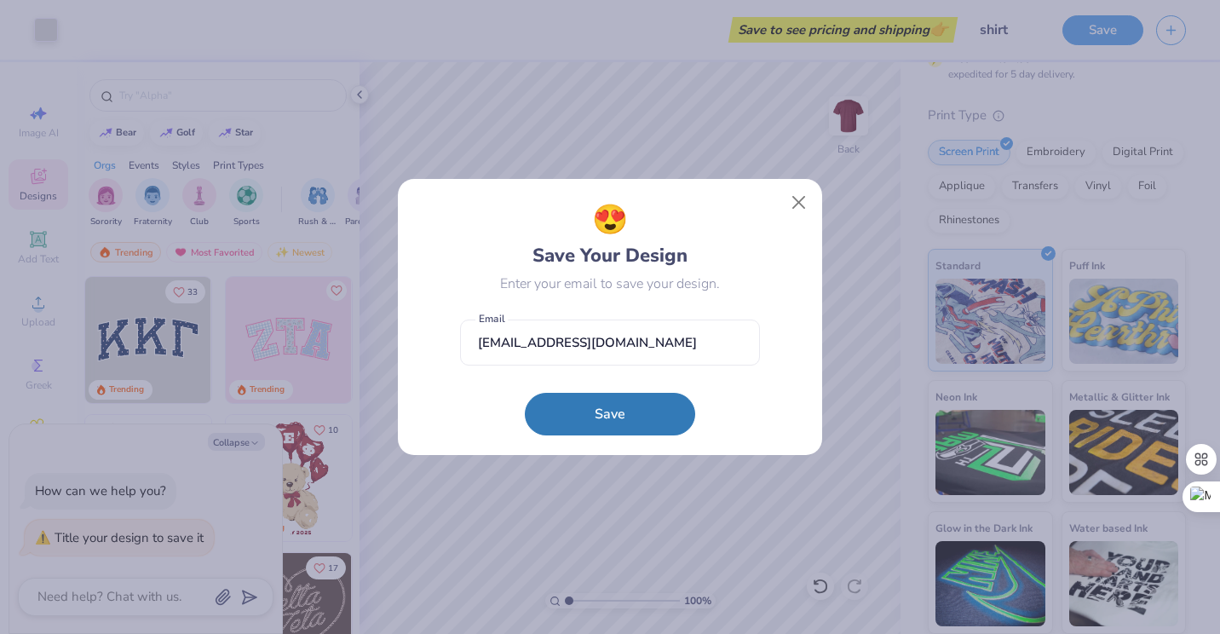
click at [637, 370] on form "[EMAIL_ADDRESS][DOMAIN_NAME] Email Save" at bounding box center [610, 373] width 300 height 125
click at [632, 389] on form "[EMAIL_ADDRESS][DOMAIN_NAME] Email Save" at bounding box center [610, 373] width 300 height 125
click at [632, 410] on button "Save" at bounding box center [610, 409] width 170 height 43
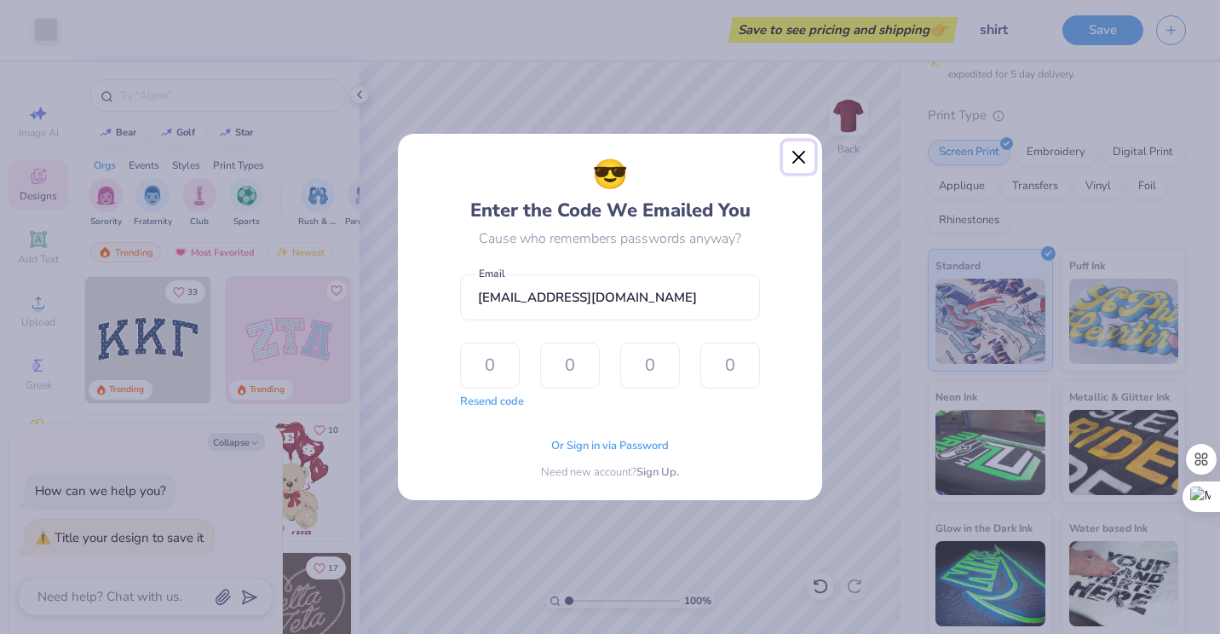
click at [807, 154] on button "Close" at bounding box center [799, 157] width 32 height 32
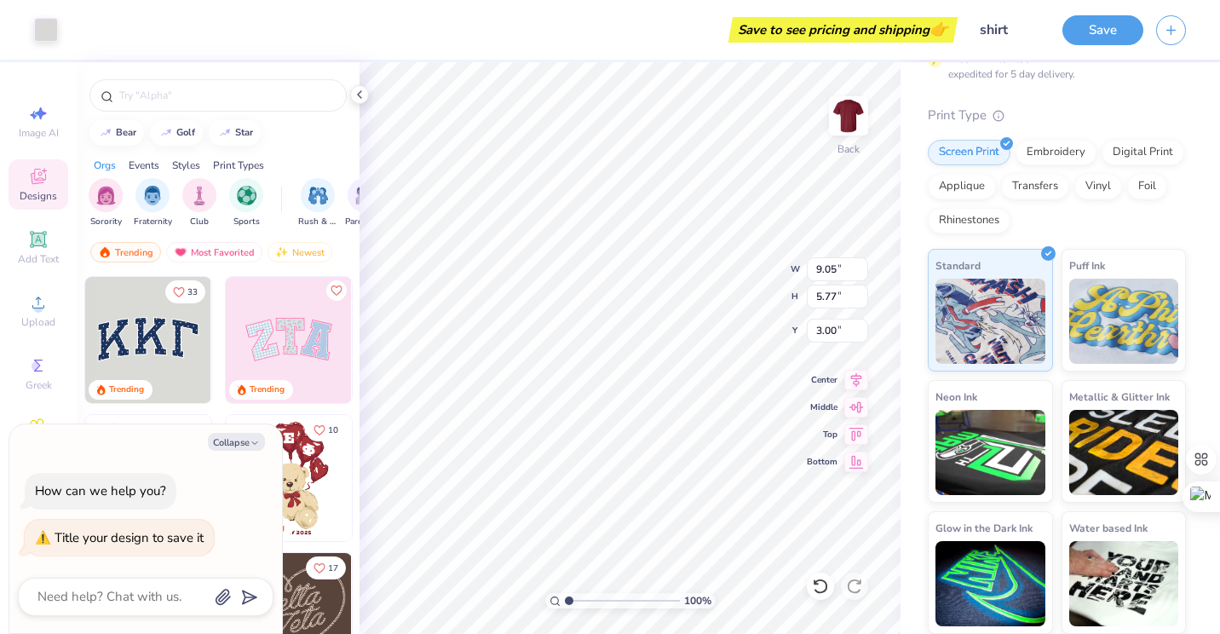
type textarea "x"
type input "3.61"
type textarea "x"
type input "3.00"
type textarea "x"
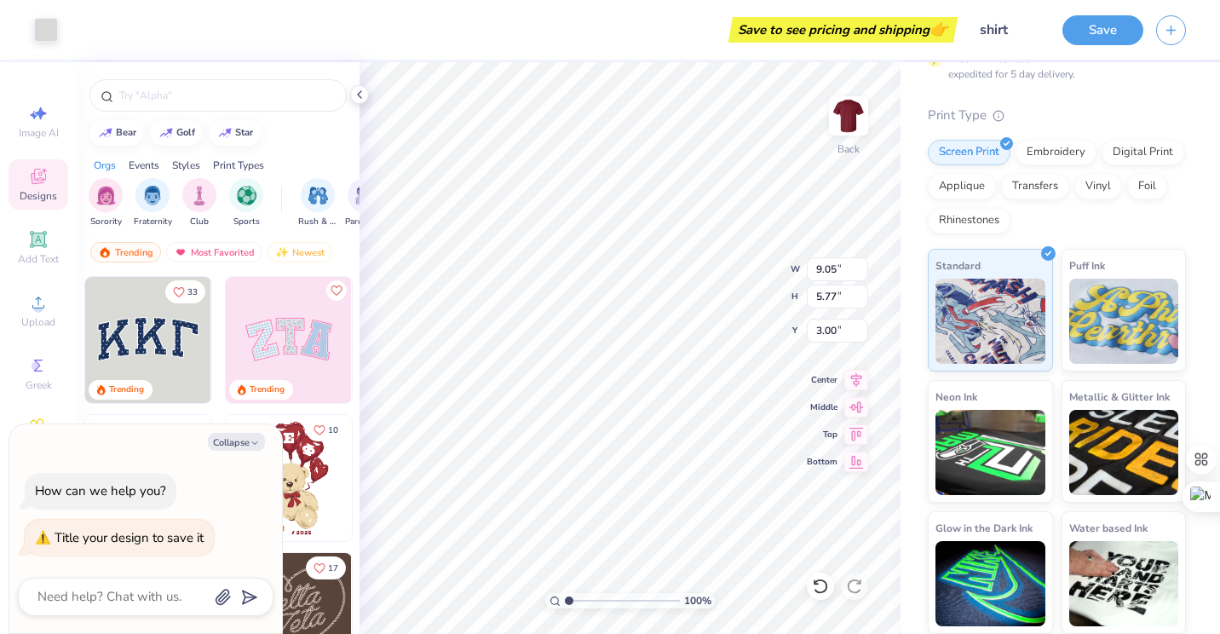
type input "7.81"
type input "4.98"
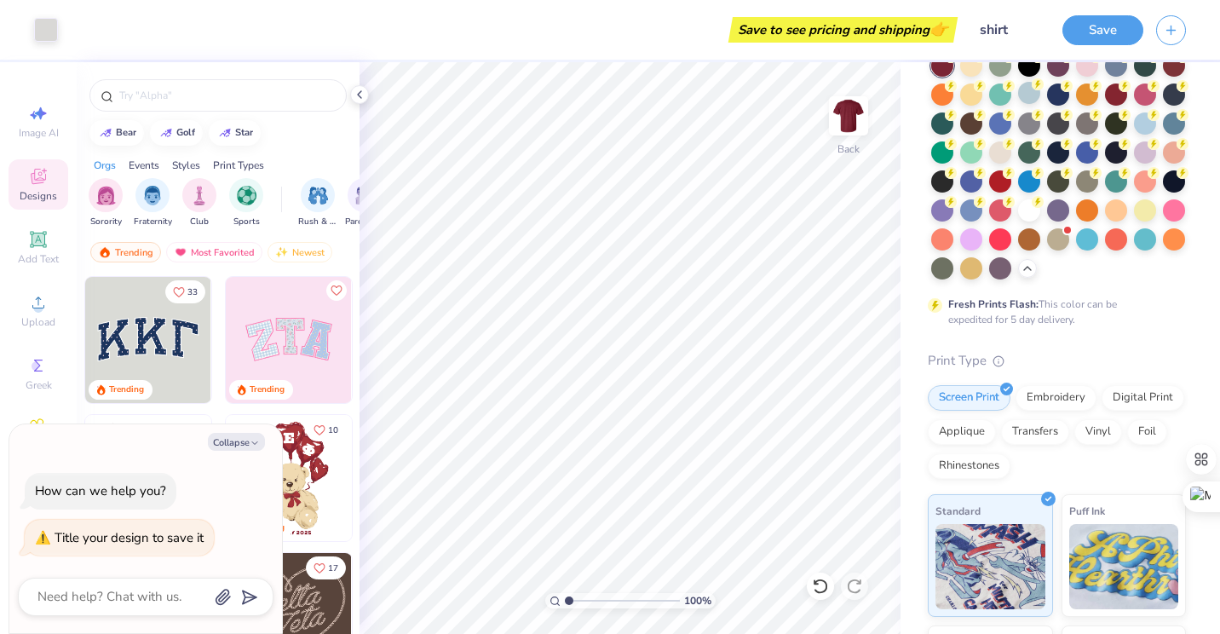
scroll to position [76, 0]
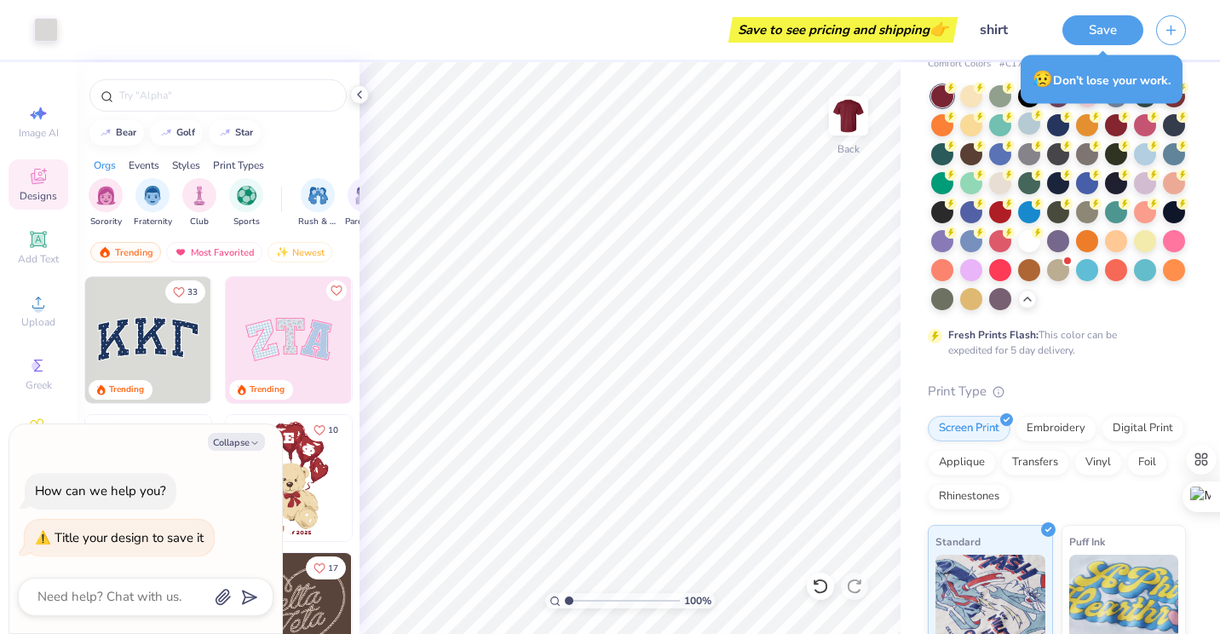
type textarea "x"
